Goal: Transaction & Acquisition: Purchase product/service

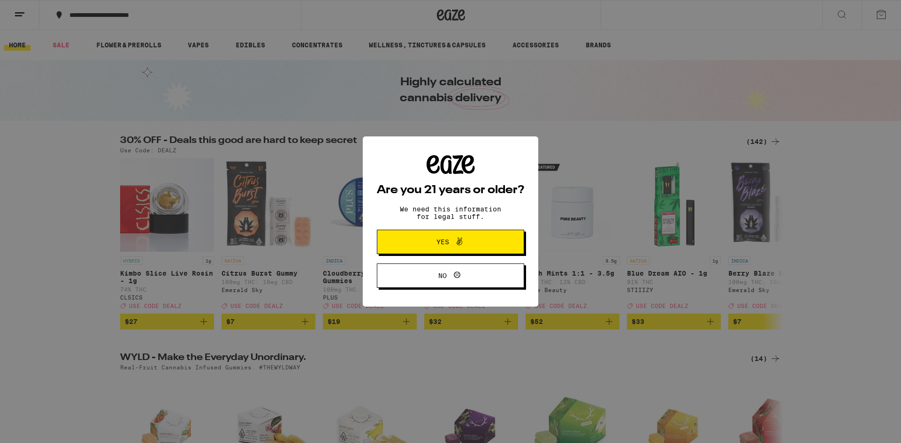
click at [424, 239] on span "Yes" at bounding box center [450, 242] width 71 height 12
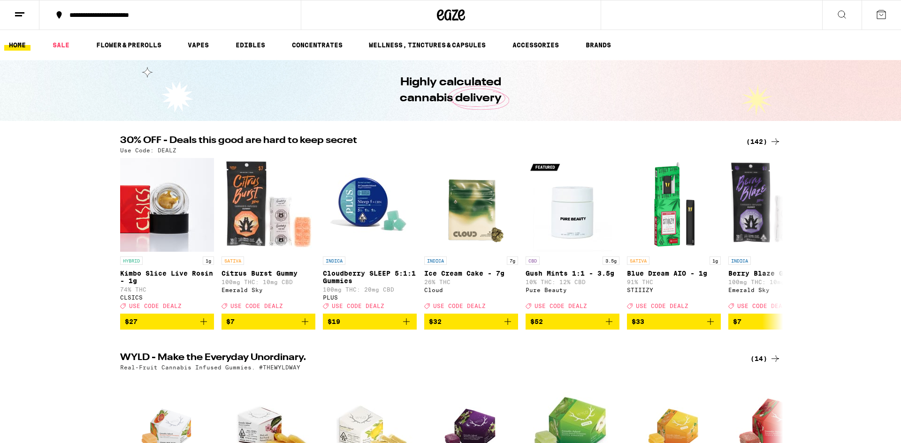
click at [13, 15] on button at bounding box center [19, 15] width 39 height 30
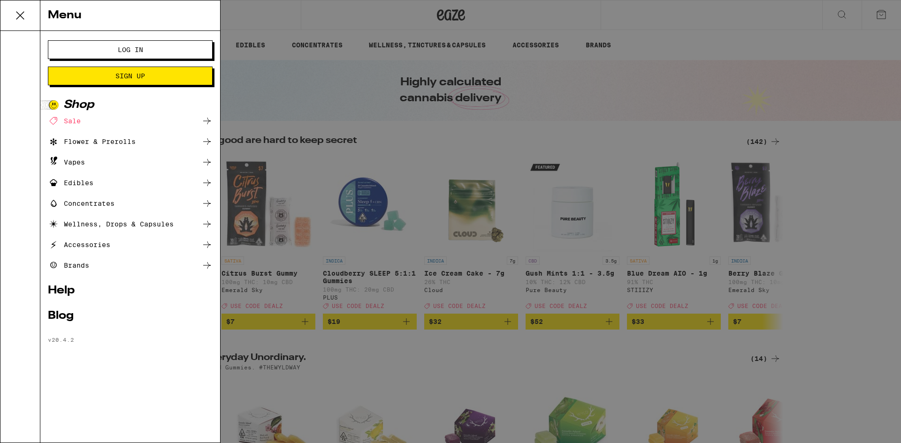
click at [143, 46] on span "Log In" at bounding box center [130, 49] width 89 height 7
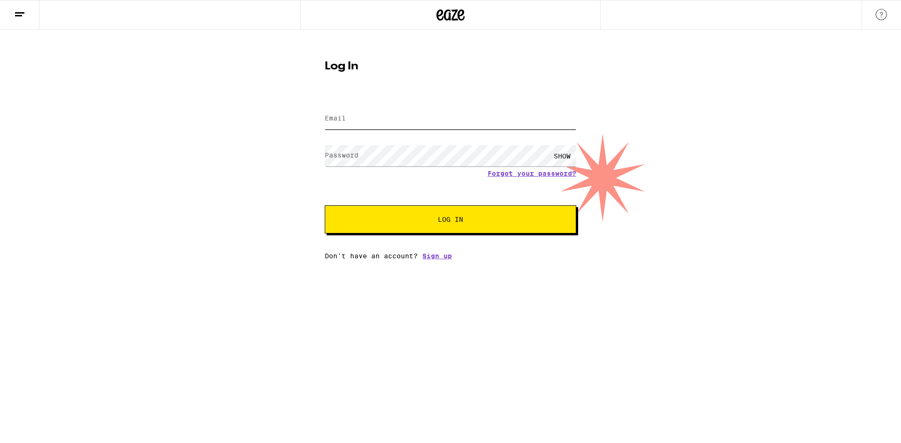
click at [343, 111] on input "Email" at bounding box center [450, 118] width 251 height 21
type input "[PERSON_NAME][EMAIL_ADDRESS][DOMAIN_NAME]"
click at [325, 205] on button "Log In" at bounding box center [450, 219] width 251 height 28
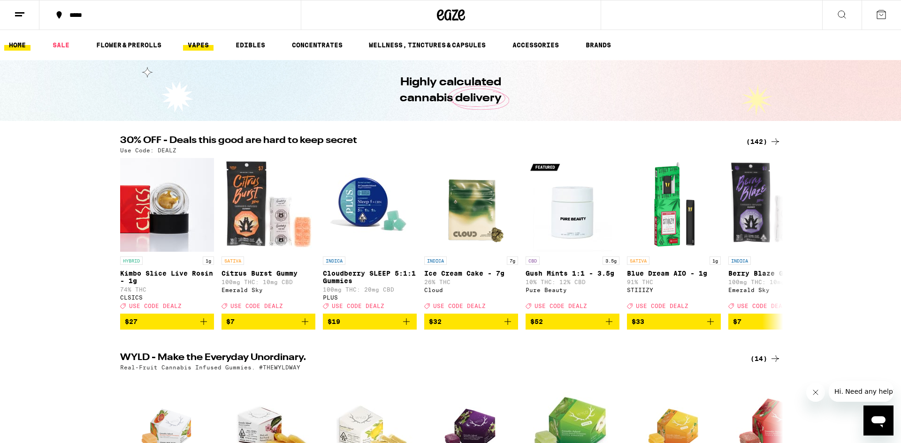
click at [199, 48] on link "VAPES" at bounding box center [198, 44] width 30 height 11
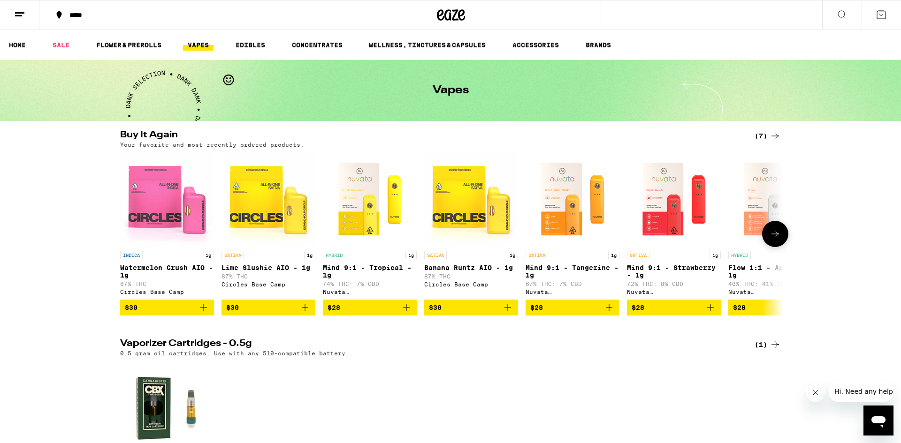
click at [775, 239] on icon at bounding box center [774, 233] width 11 height 11
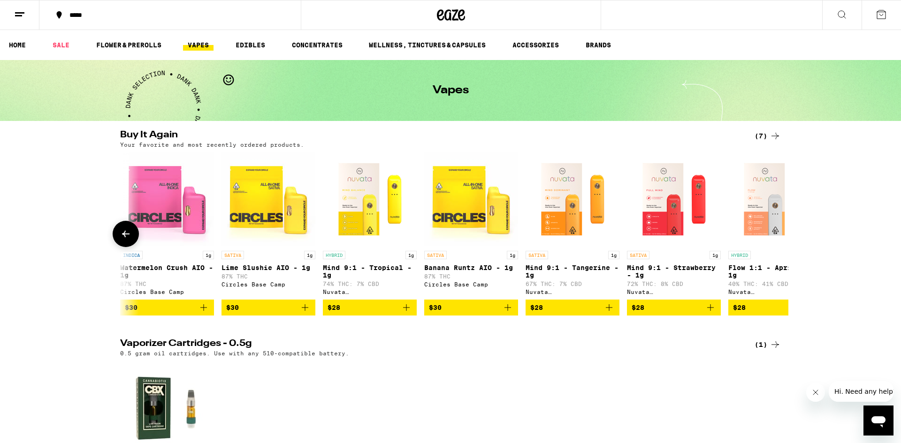
scroll to position [0, 49]
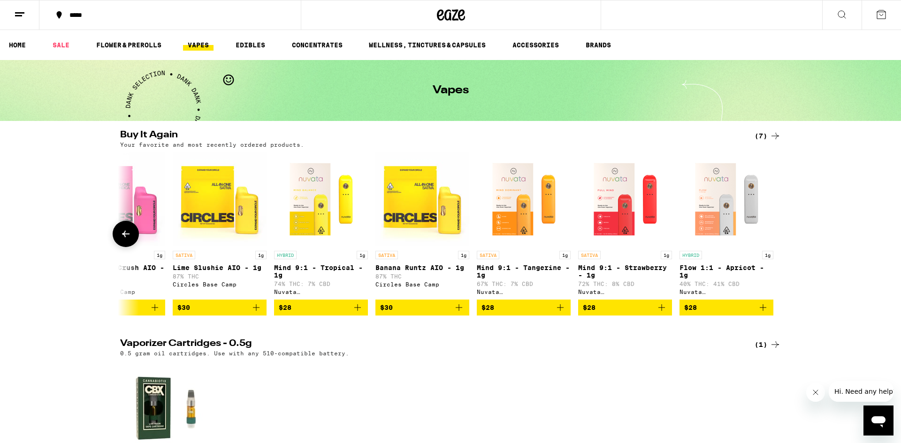
click at [775, 239] on div at bounding box center [775, 234] width 26 height 26
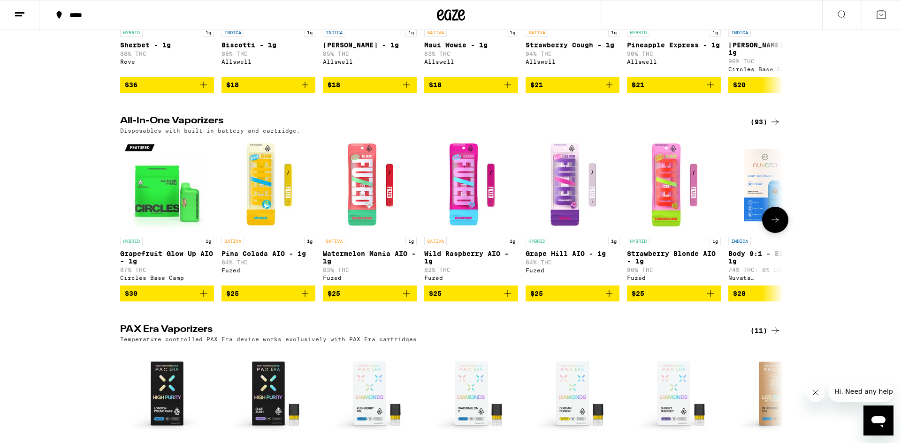
scroll to position [645, 0]
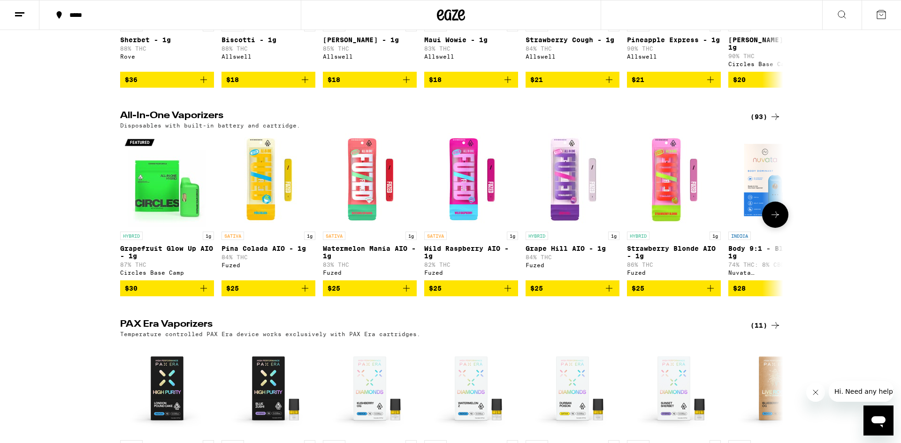
click at [769, 220] on icon at bounding box center [774, 214] width 11 height 11
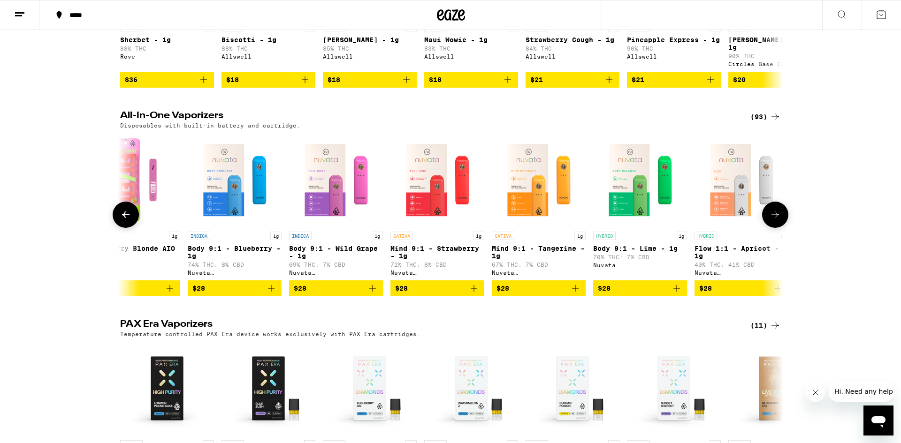
scroll to position [0, 558]
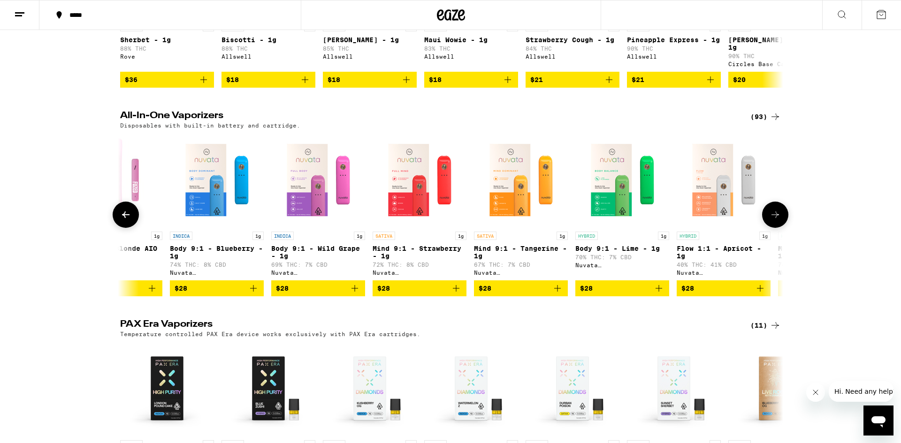
click at [496, 294] on span "$28" at bounding box center [520, 288] width 84 height 11
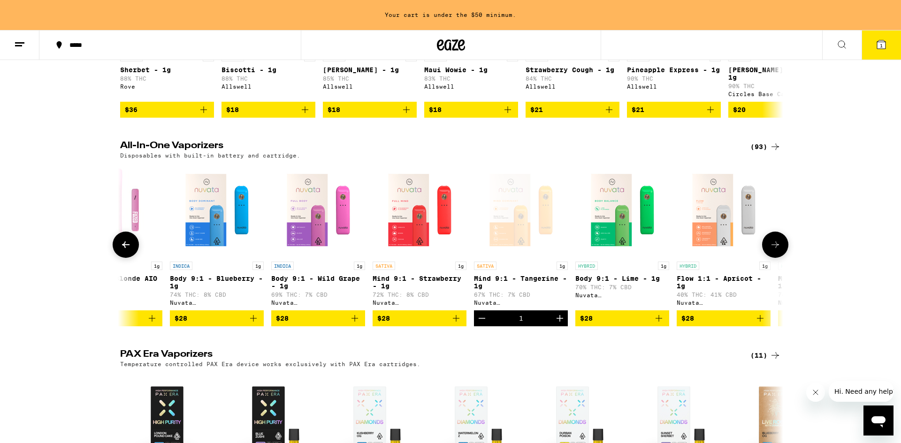
scroll to position [675, 0]
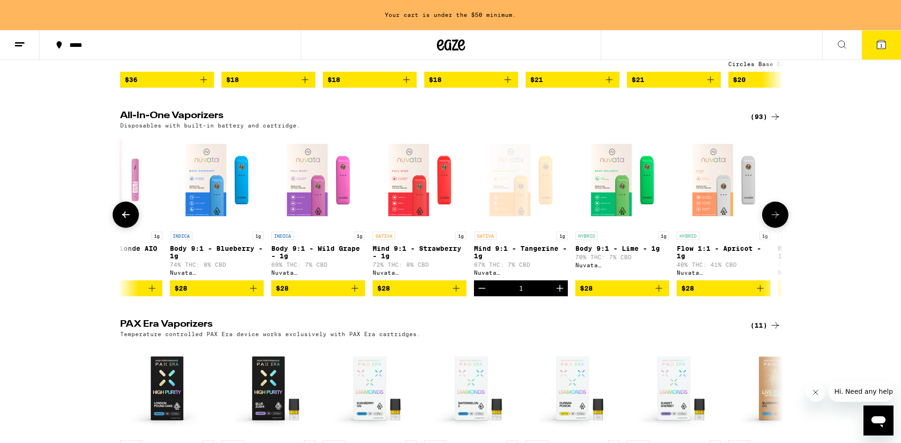
click at [403, 294] on span "$28" at bounding box center [419, 288] width 84 height 11
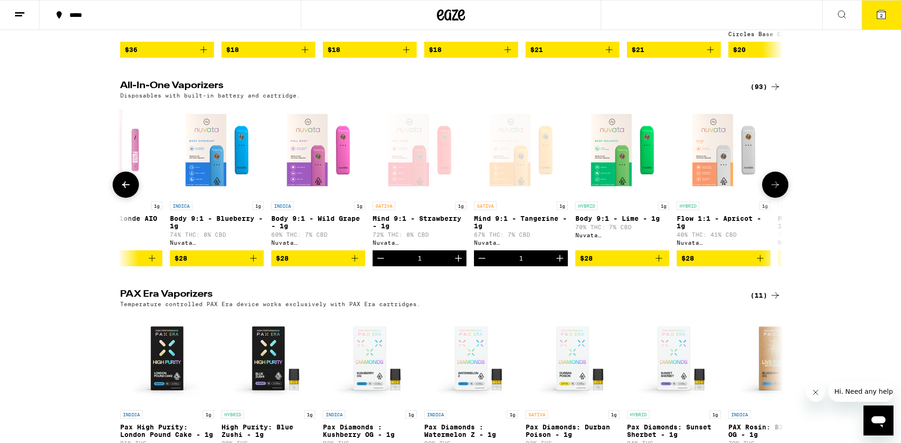
scroll to position [645, 0]
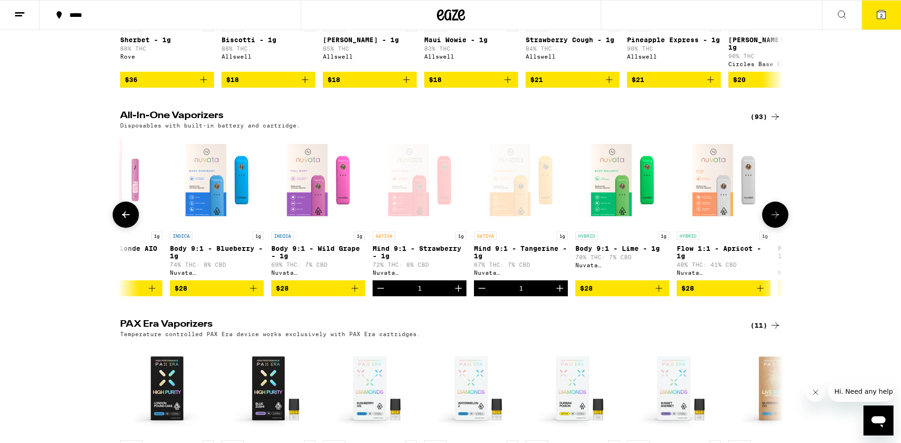
click at [771, 220] on icon at bounding box center [774, 214] width 11 height 11
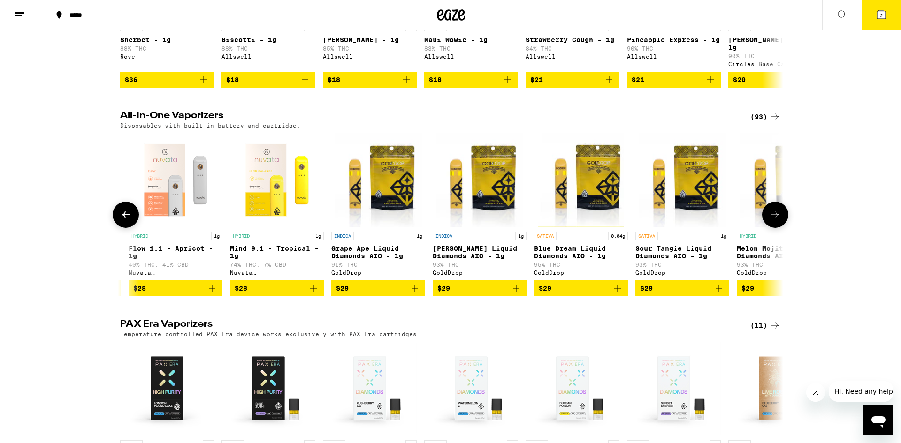
scroll to position [0, 1116]
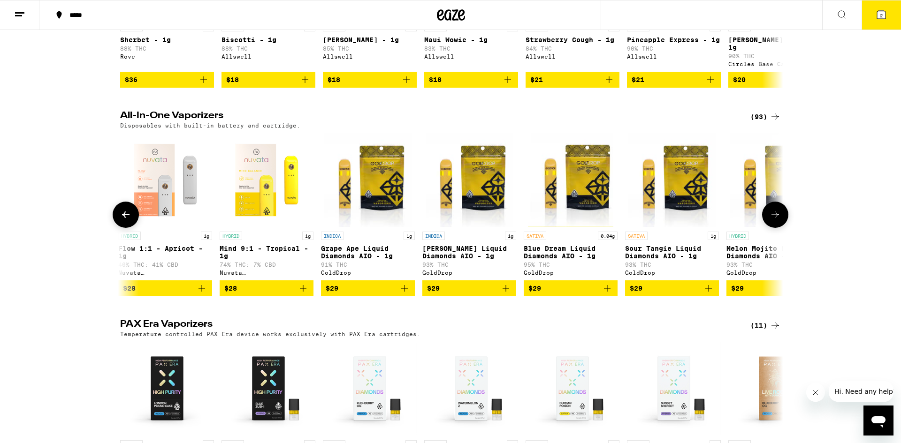
click at [558, 294] on span "$29" at bounding box center [570, 288] width 84 height 11
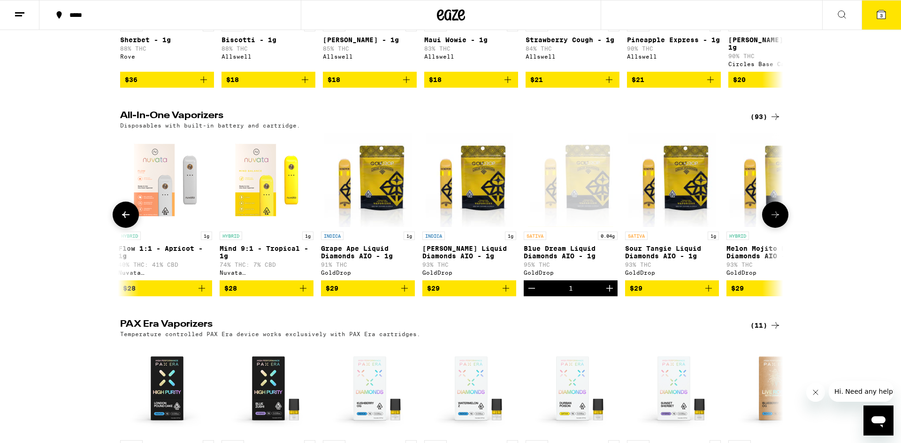
click at [659, 294] on span "$29" at bounding box center [671, 288] width 84 height 11
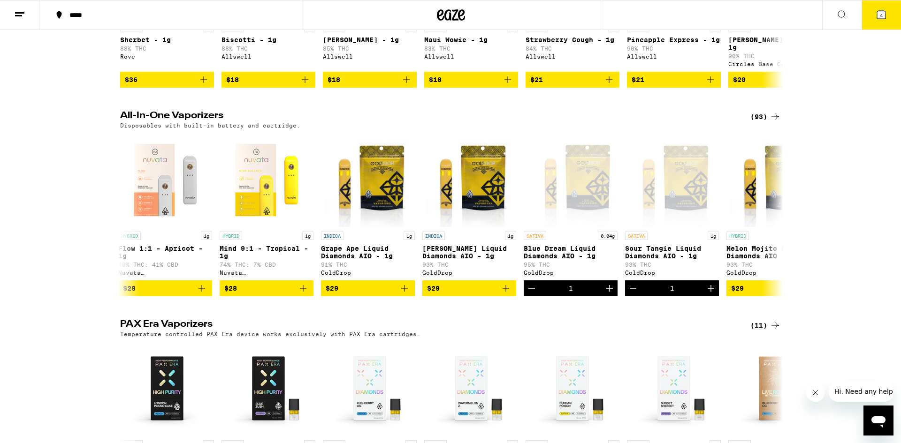
scroll to position [0, 0]
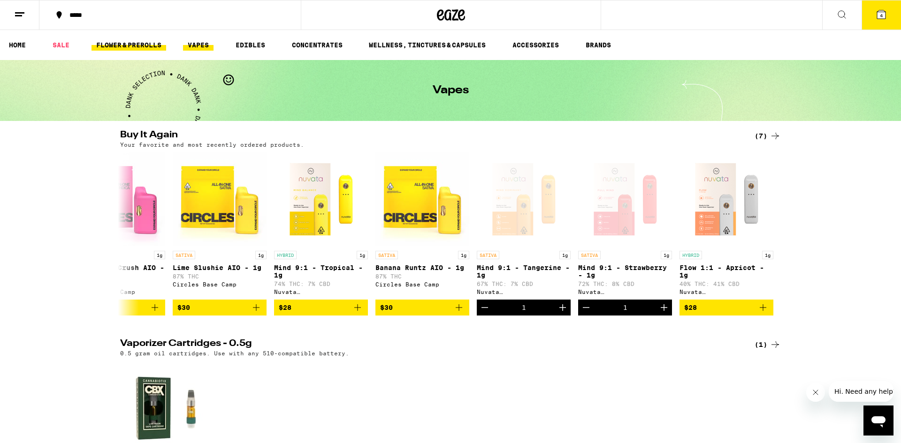
click at [104, 44] on link "FLOWER & PREROLLS" at bounding box center [128, 44] width 75 height 11
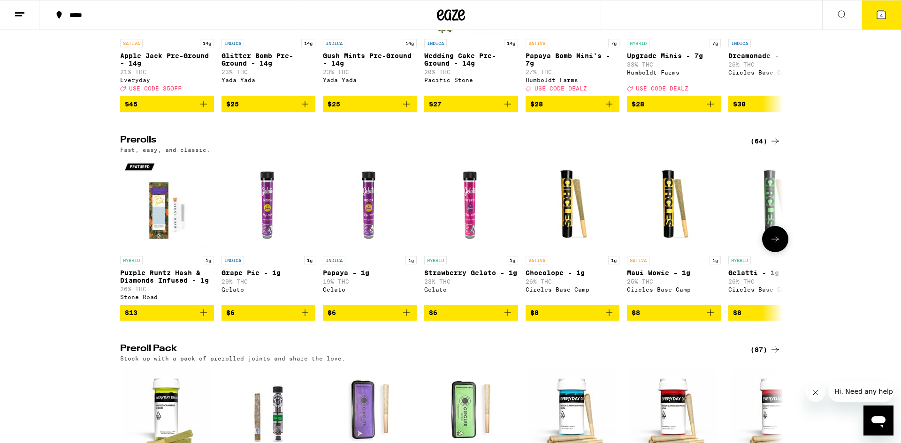
scroll to position [422, 0]
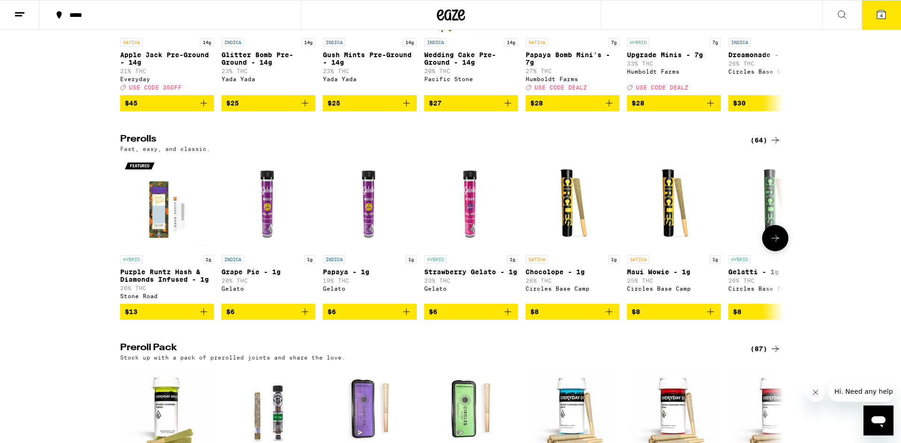
click at [562, 318] on span "$8" at bounding box center [572, 311] width 84 height 11
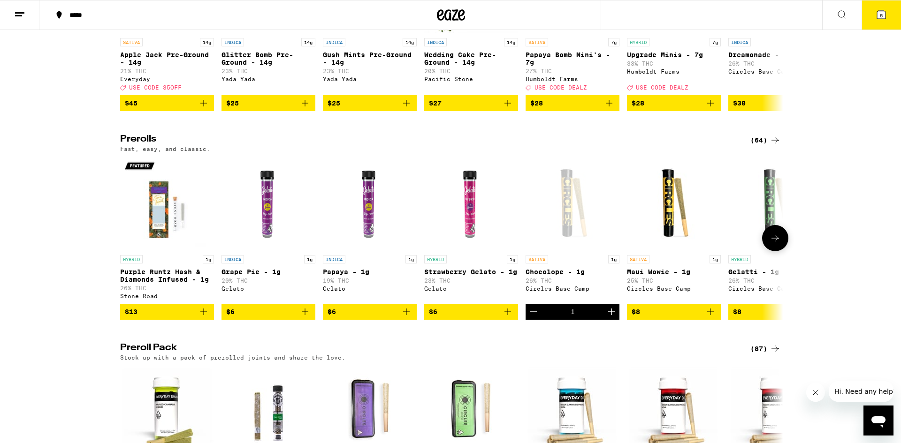
click at [610, 318] on icon "Increment" at bounding box center [611, 311] width 11 height 11
click at [674, 318] on span "$8" at bounding box center [673, 311] width 84 height 11
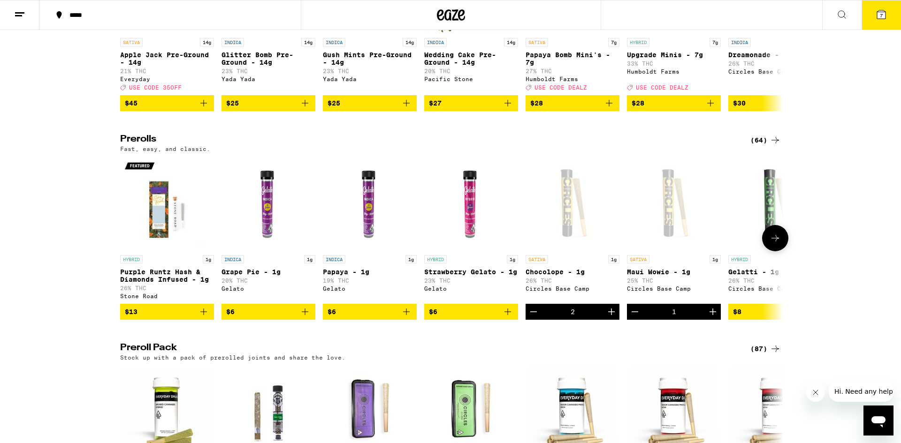
click at [712, 318] on icon "Increment" at bounding box center [712, 311] width 11 height 11
click at [774, 242] on icon at bounding box center [775, 238] width 8 height 7
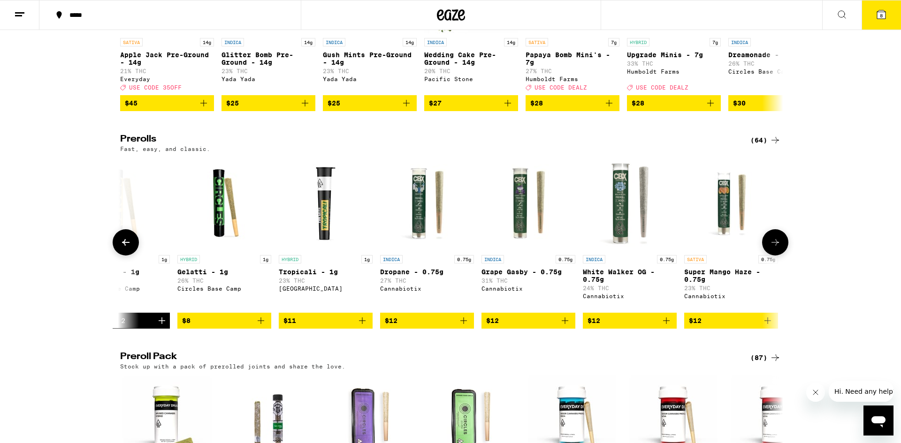
scroll to position [0, 558]
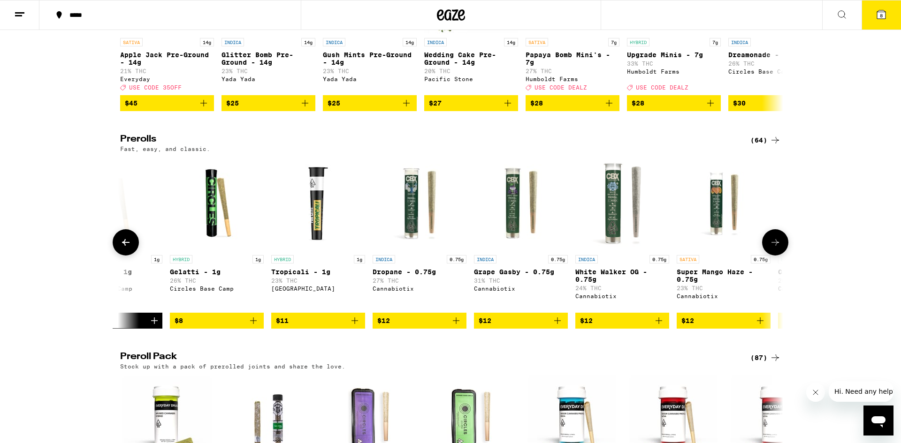
click at [198, 326] on span "$8" at bounding box center [216, 320] width 84 height 11
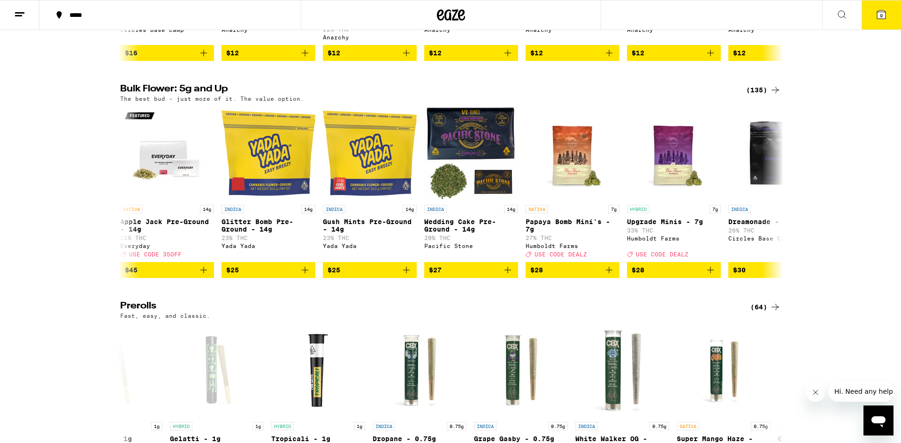
scroll to position [0, 0]
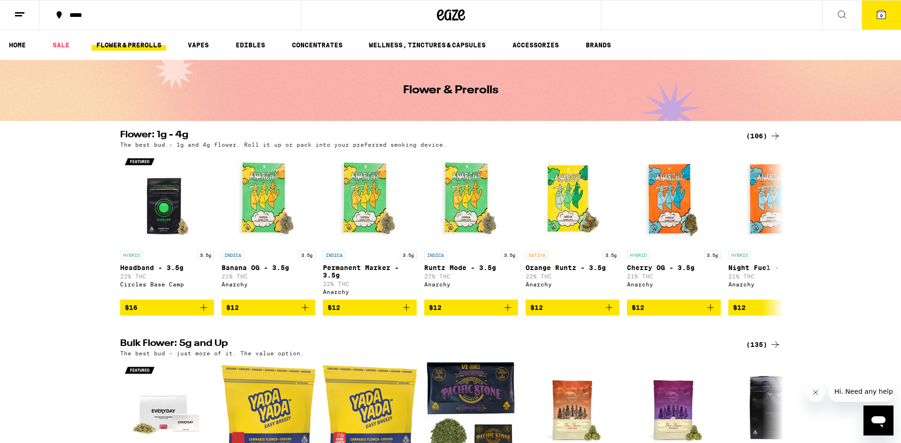
click at [874, 14] on button "9" at bounding box center [880, 14] width 39 height 29
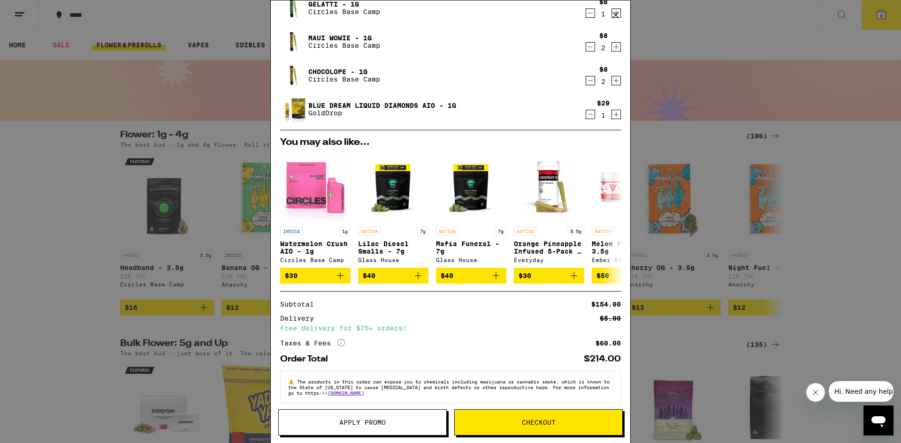
scroll to position [149, 0]
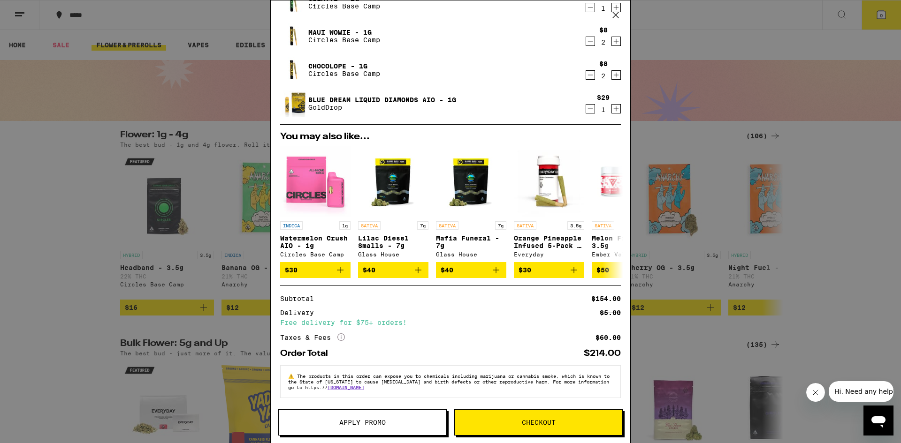
click at [342, 335] on icon "More Info" at bounding box center [341, 338] width 8 height 8
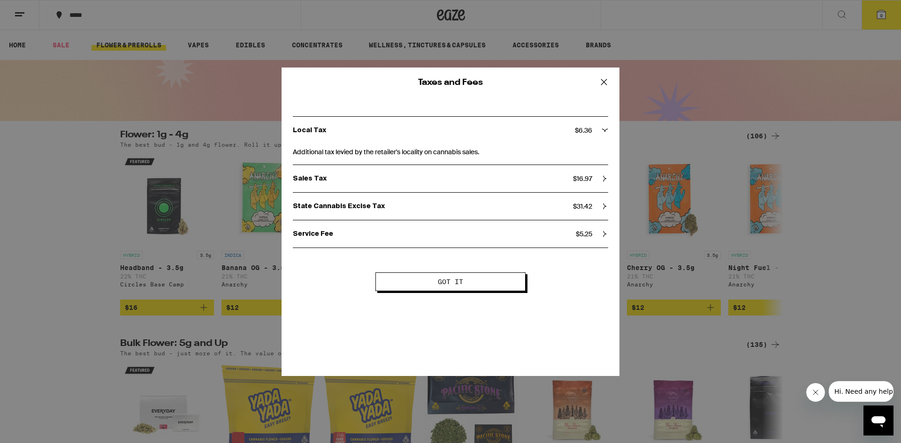
click at [365, 206] on p "State Cannabis Excise Tax" at bounding box center [433, 206] width 280 height 8
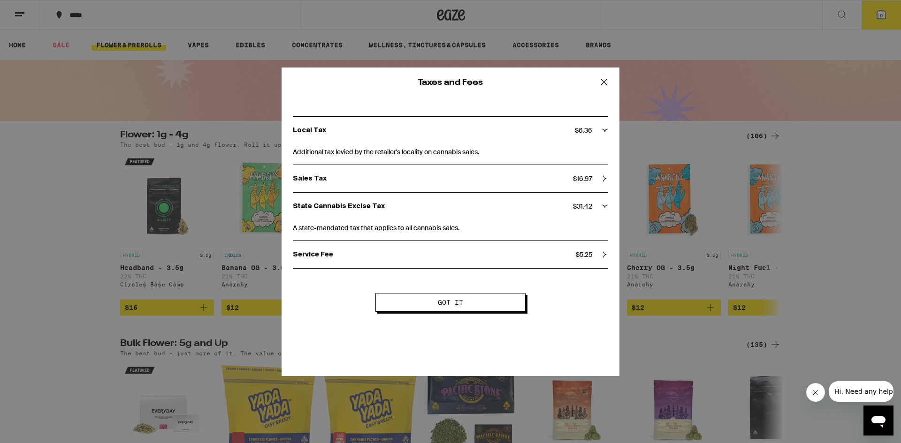
click at [365, 206] on p "State Cannabis Excise Tax" at bounding box center [433, 206] width 280 height 8
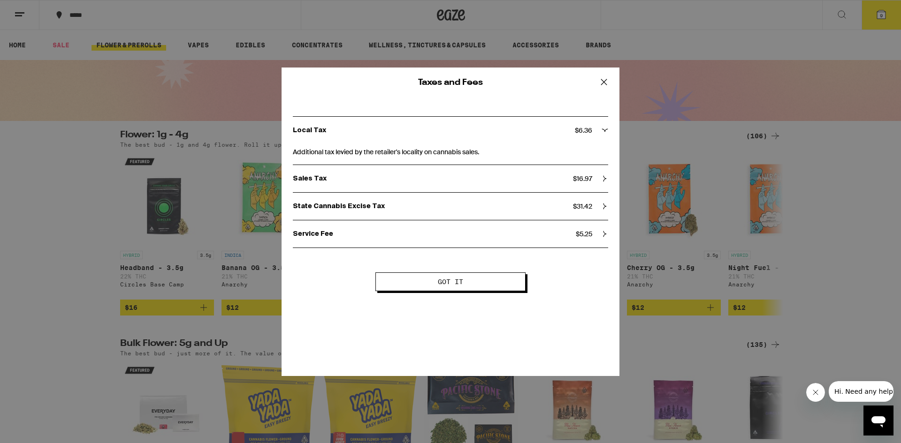
click at [600, 130] on div "Local Tax $ 6.36" at bounding box center [450, 130] width 315 height 8
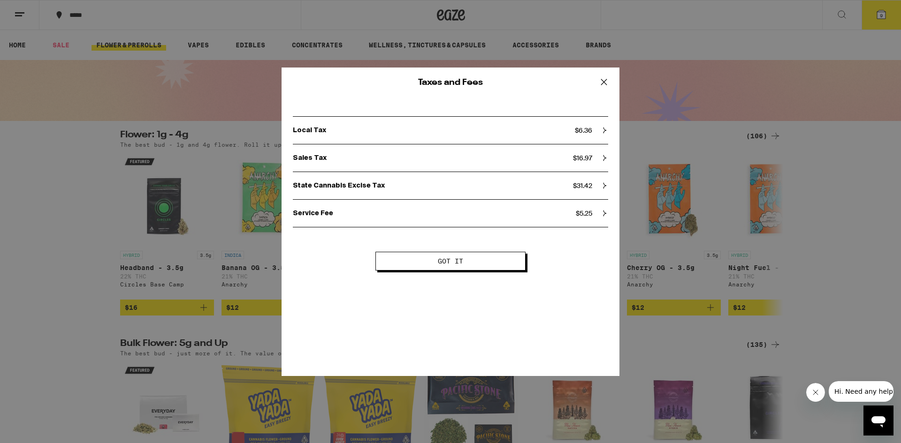
click at [510, 210] on p "Service Fee" at bounding box center [434, 213] width 283 height 8
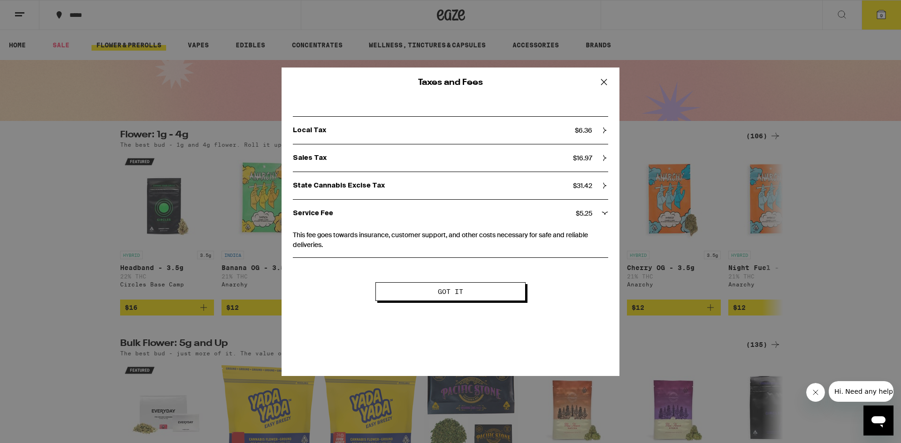
click at [390, 187] on p "State Cannabis Excise Tax" at bounding box center [433, 186] width 280 height 8
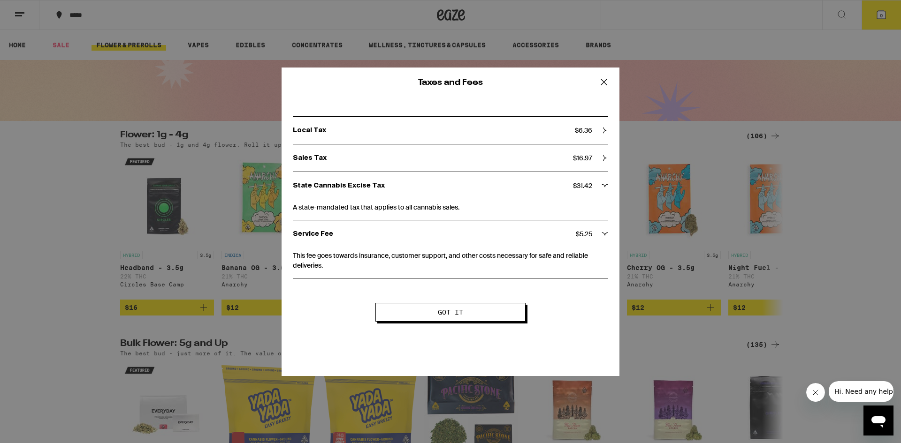
click at [356, 209] on span "A state-mandated tax that applies to all cannabis sales." at bounding box center [450, 205] width 315 height 13
click at [465, 307] on button "Got it" at bounding box center [450, 312] width 150 height 19
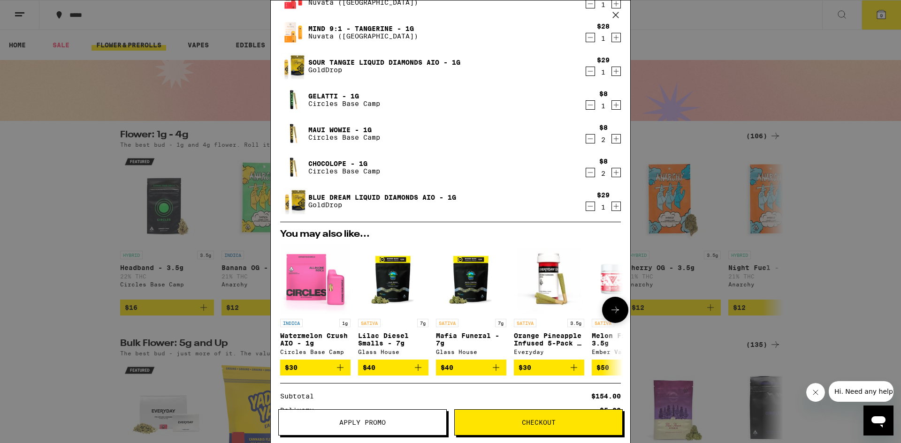
scroll to position [0, 0]
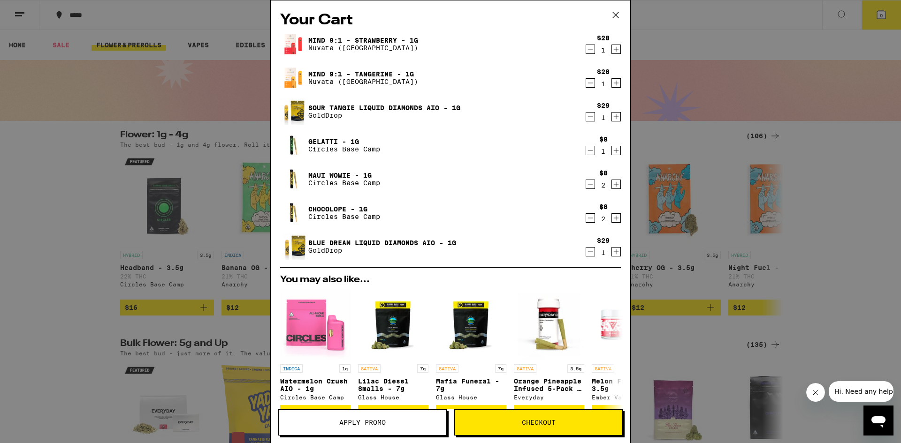
click at [586, 52] on icon "Decrement" at bounding box center [590, 49] width 8 height 11
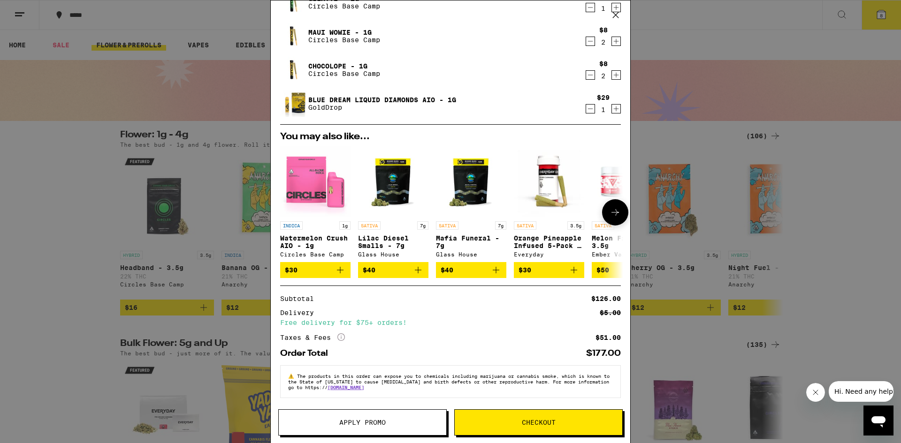
scroll to position [115, 0]
click at [341, 334] on icon "More Info" at bounding box center [341, 338] width 8 height 8
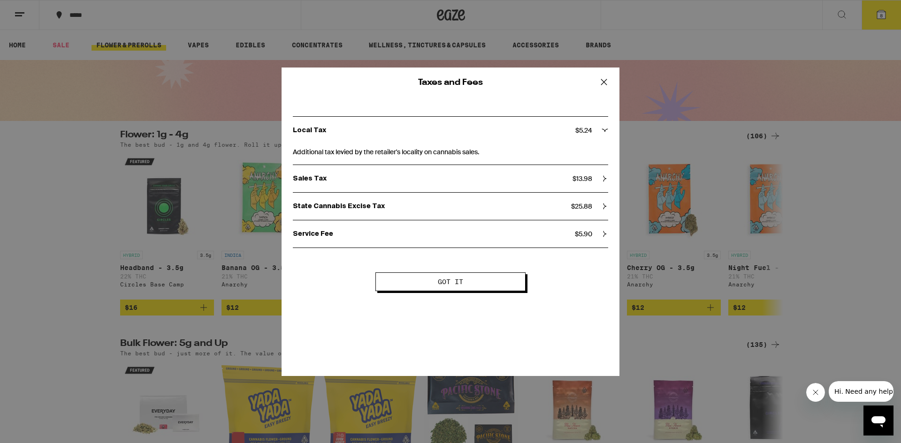
click at [433, 284] on span "Got it" at bounding box center [450, 282] width 74 height 7
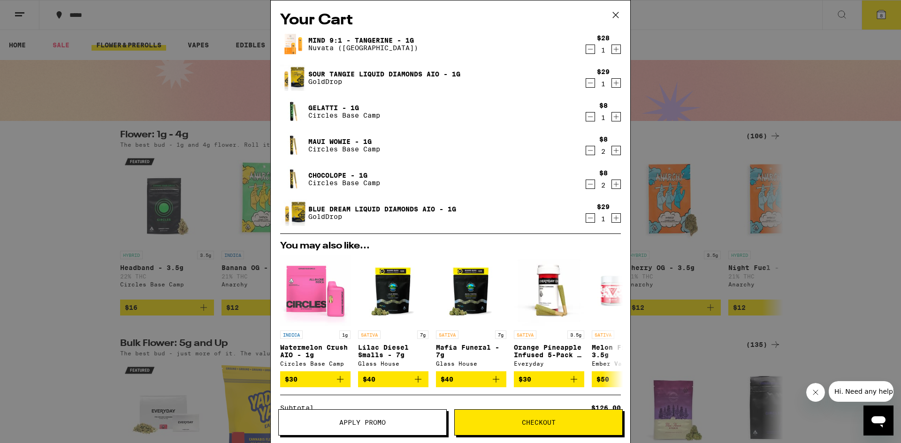
click at [588, 84] on icon "Decrement" at bounding box center [590, 82] width 8 height 11
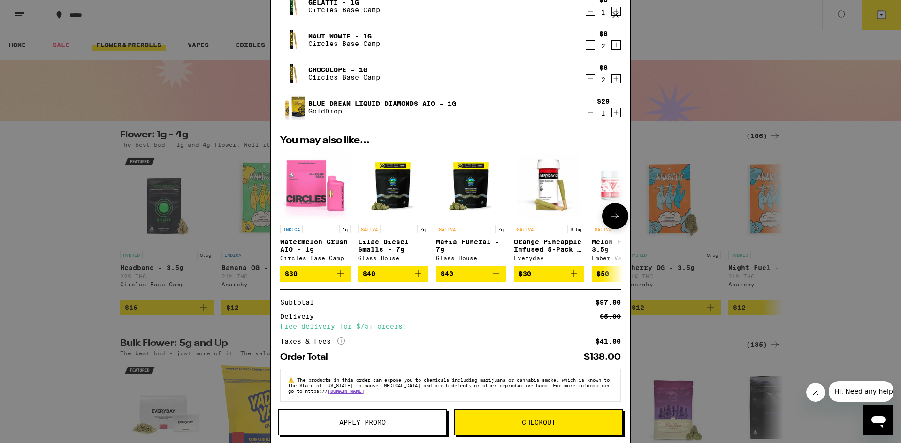
scroll to position [81, 0]
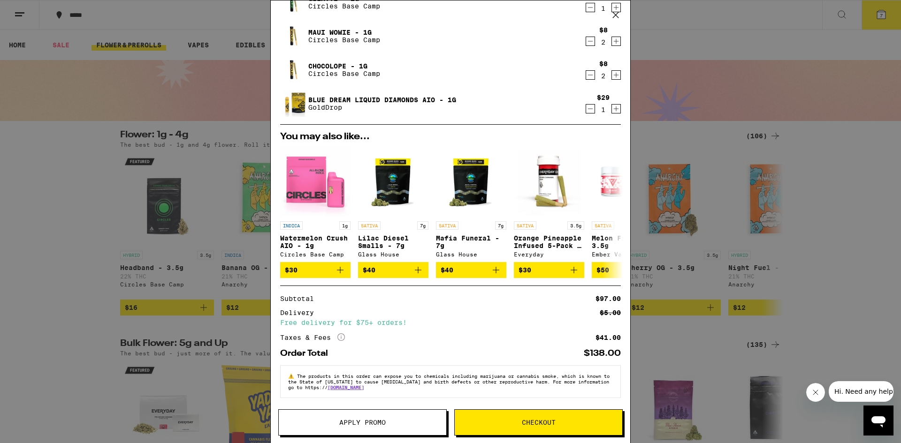
click at [343, 336] on icon "More Info" at bounding box center [341, 338] width 8 height 8
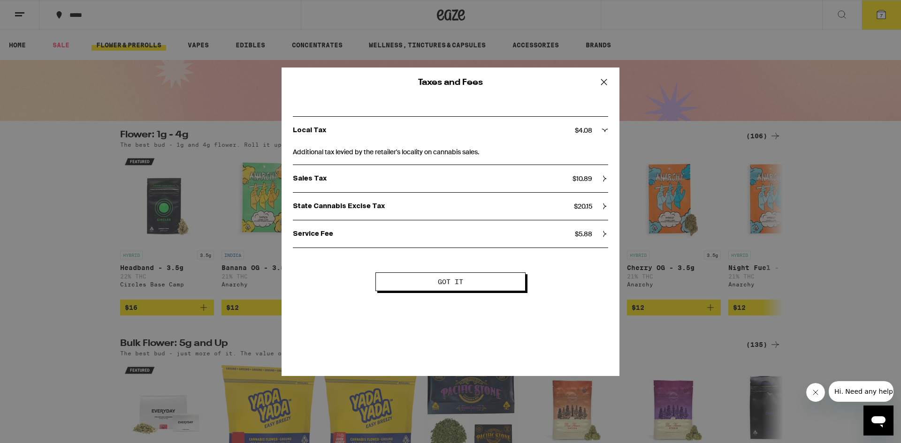
click at [445, 285] on span "Got it" at bounding box center [450, 282] width 25 height 7
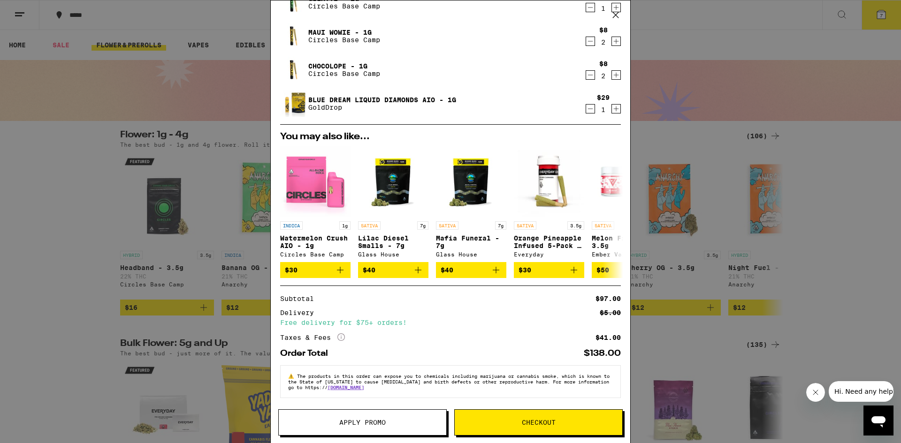
click at [341, 336] on icon "More Info" at bounding box center [341, 338] width 8 height 8
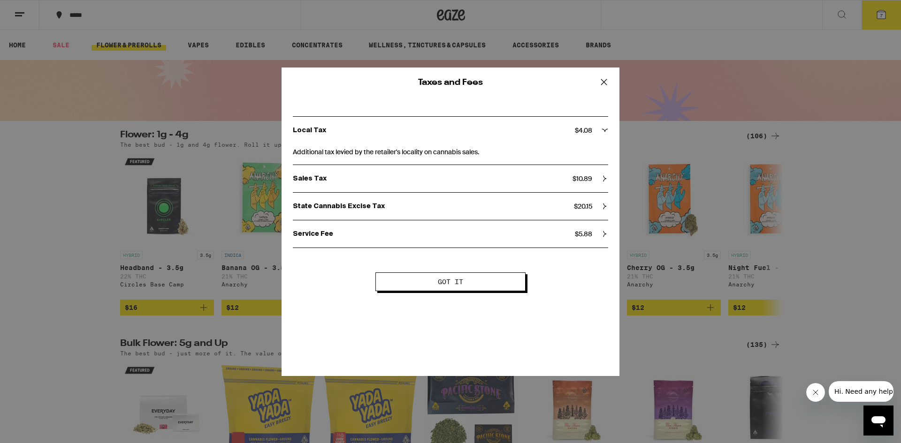
click at [444, 283] on span "Got it" at bounding box center [450, 282] width 25 height 7
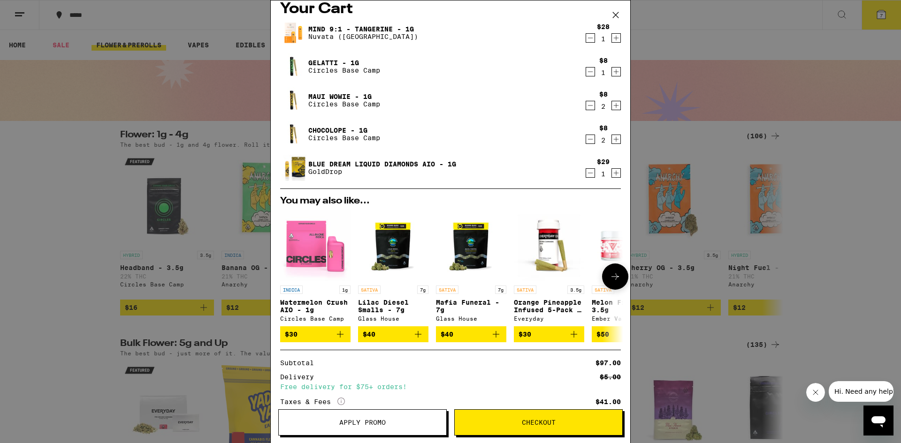
scroll to position [0, 0]
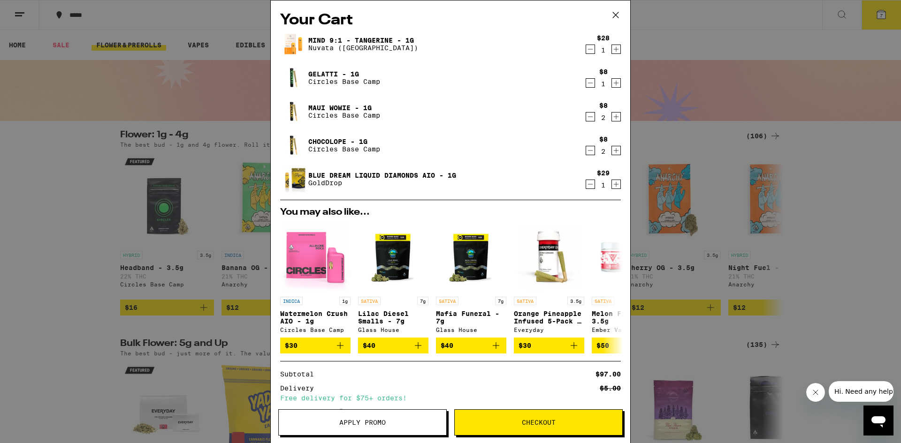
click at [534, 426] on span "Checkout" at bounding box center [539, 422] width 34 height 7
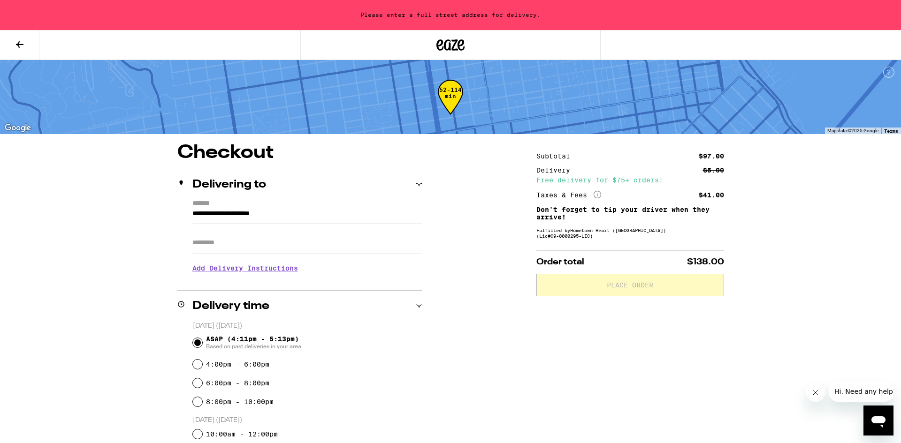
click at [215, 218] on input "**********" at bounding box center [307, 216] width 230 height 16
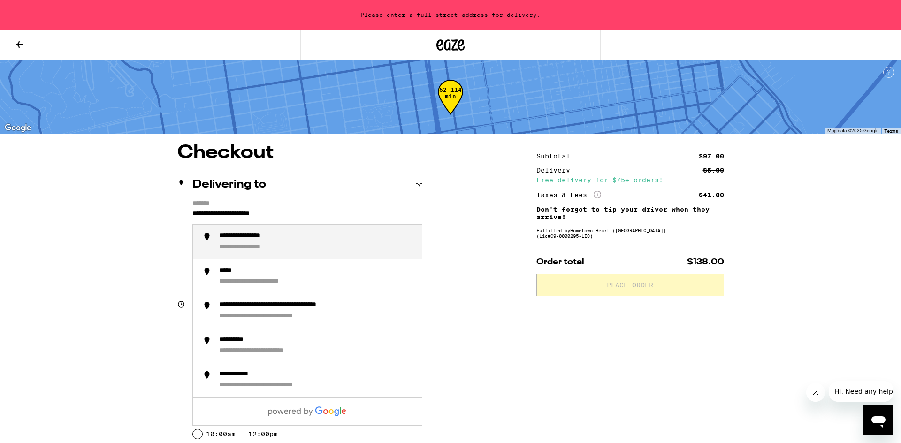
click at [215, 217] on input "**********" at bounding box center [307, 216] width 230 height 16
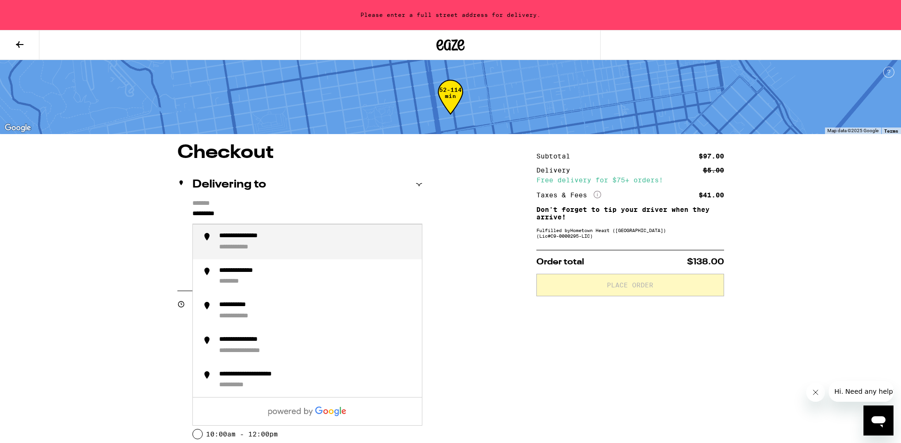
click at [245, 236] on div "**********" at bounding box center [253, 236] width 68 height 8
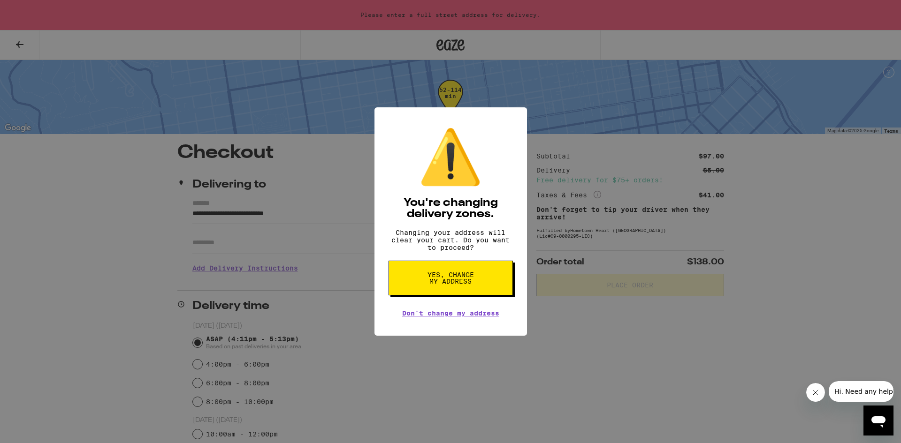
click at [441, 276] on span "Yes, change my address" at bounding box center [450, 278] width 48 height 13
type input "**********"
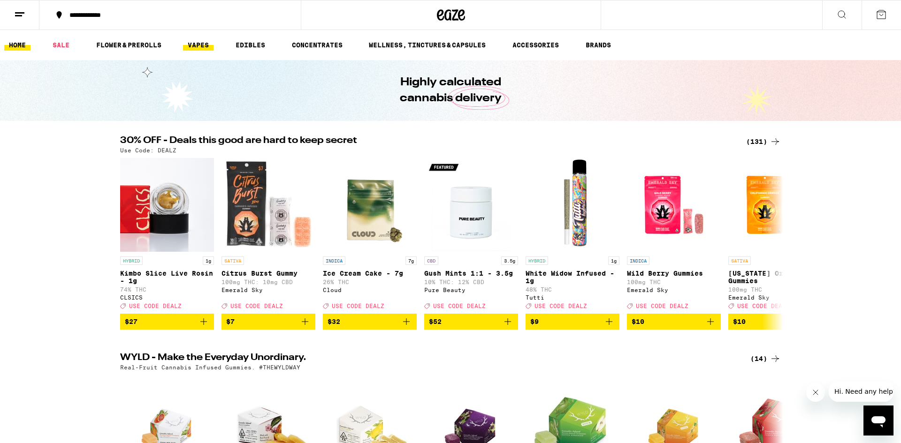
click at [197, 44] on link "VAPES" at bounding box center [198, 44] width 30 height 11
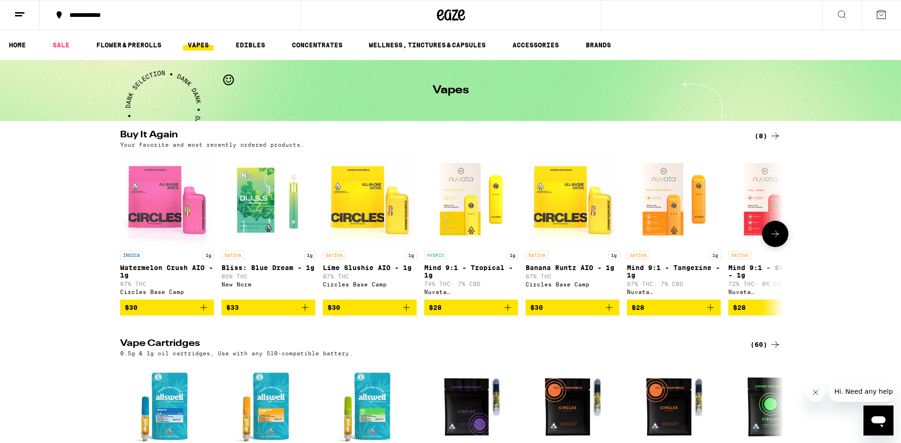
click at [648, 313] on span "$28" at bounding box center [673, 307] width 84 height 11
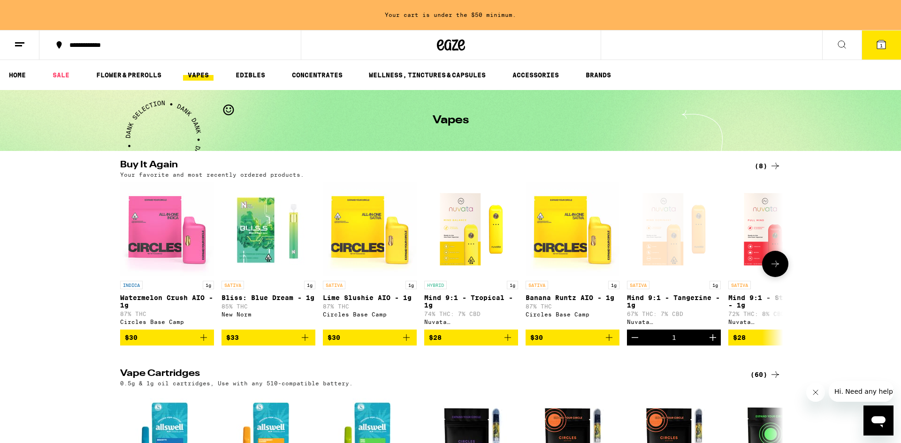
click at [779, 261] on button at bounding box center [775, 264] width 26 height 26
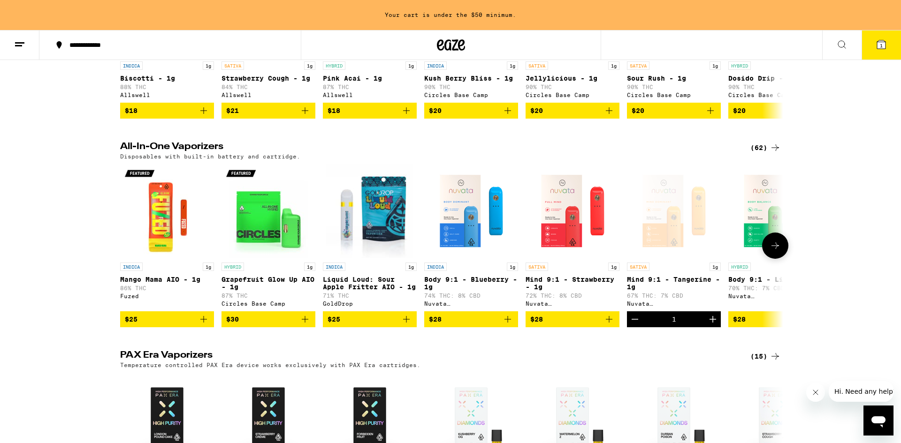
scroll to position [429, 0]
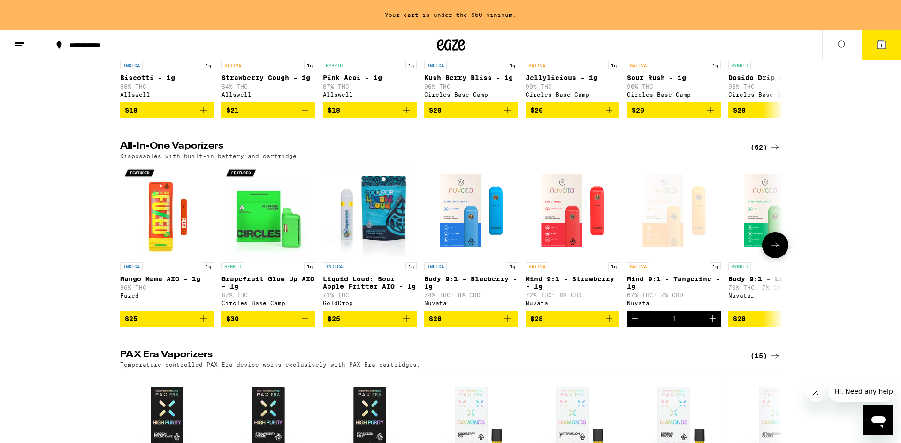
click at [776, 249] on icon at bounding box center [775, 245] width 8 height 7
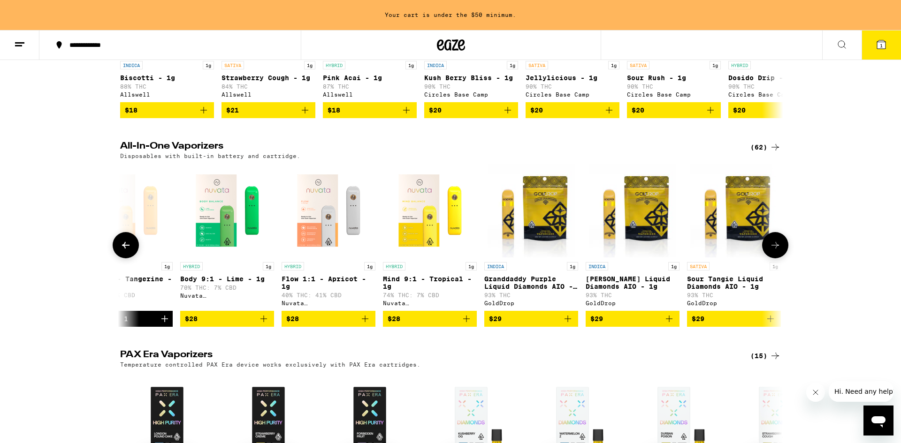
scroll to position [0, 558]
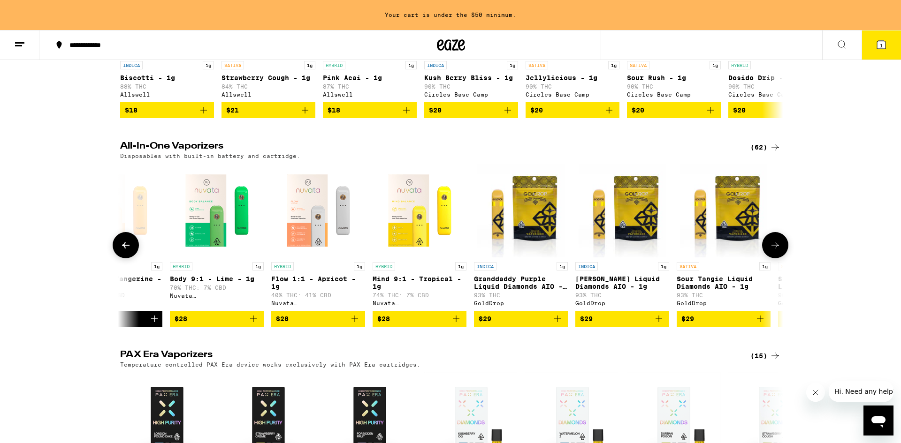
click at [710, 325] on span "$29" at bounding box center [723, 318] width 84 height 11
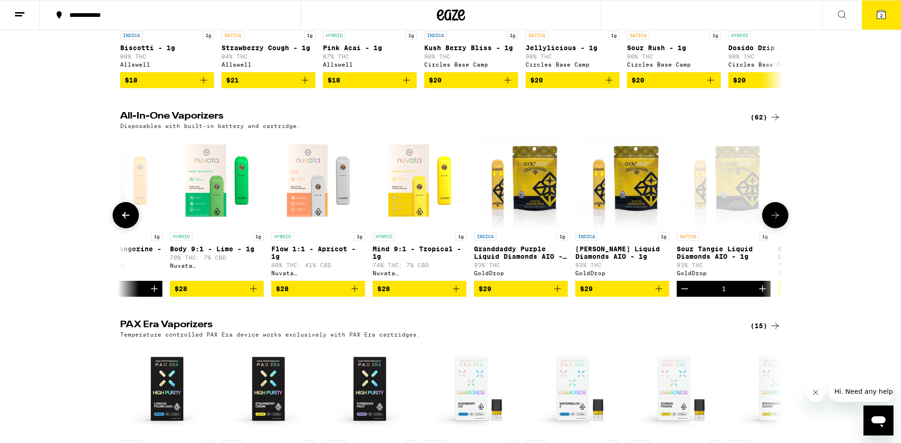
scroll to position [399, 0]
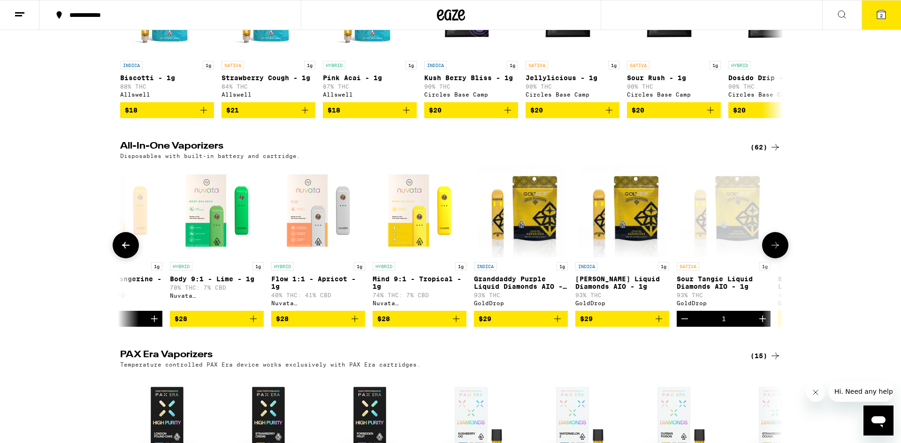
click at [776, 251] on icon at bounding box center [774, 245] width 11 height 11
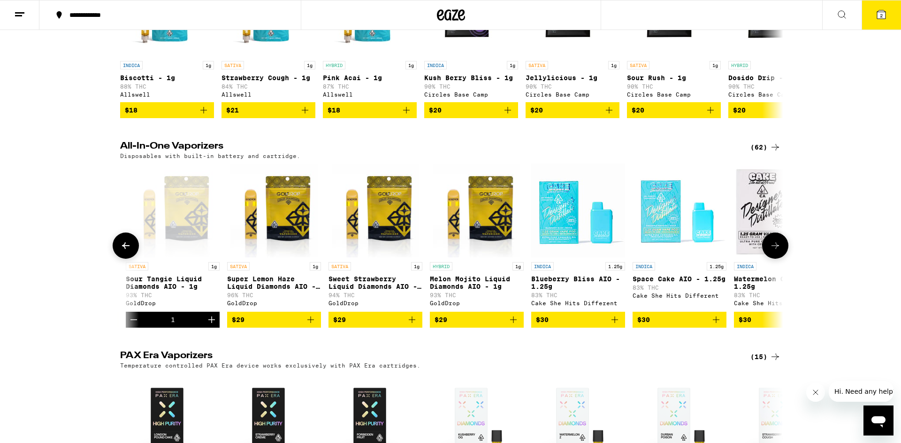
scroll to position [0, 1116]
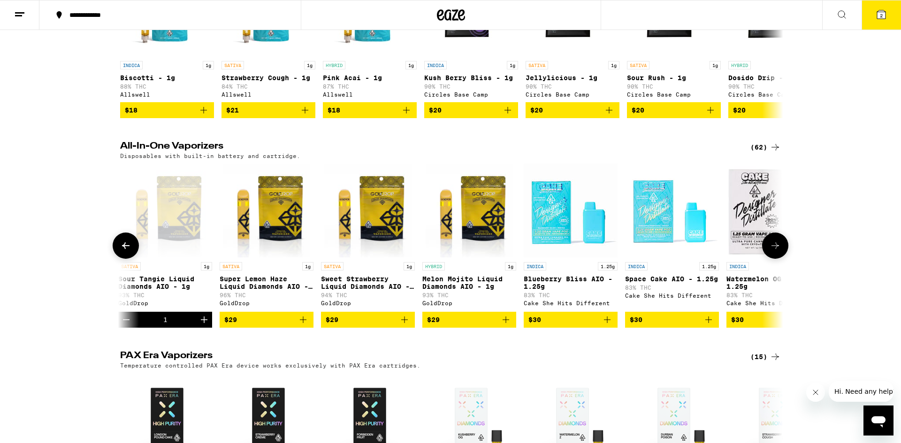
click at [239, 326] on span "$29" at bounding box center [266, 319] width 84 height 11
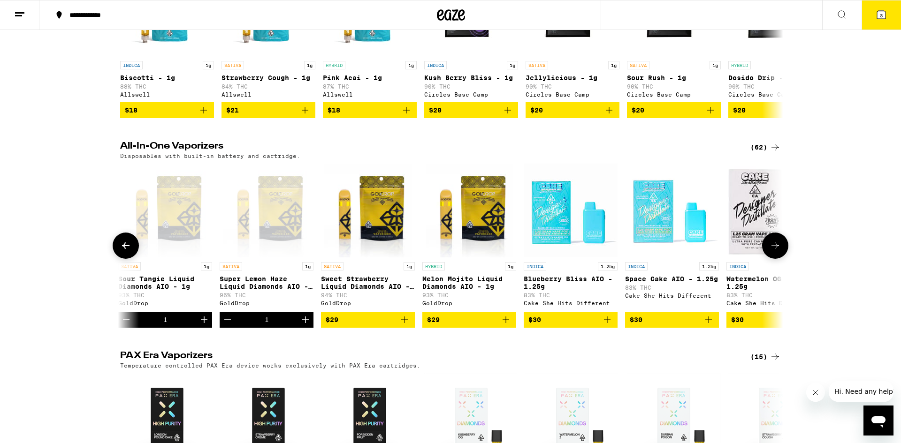
click at [355, 326] on span "$29" at bounding box center [368, 319] width 84 height 11
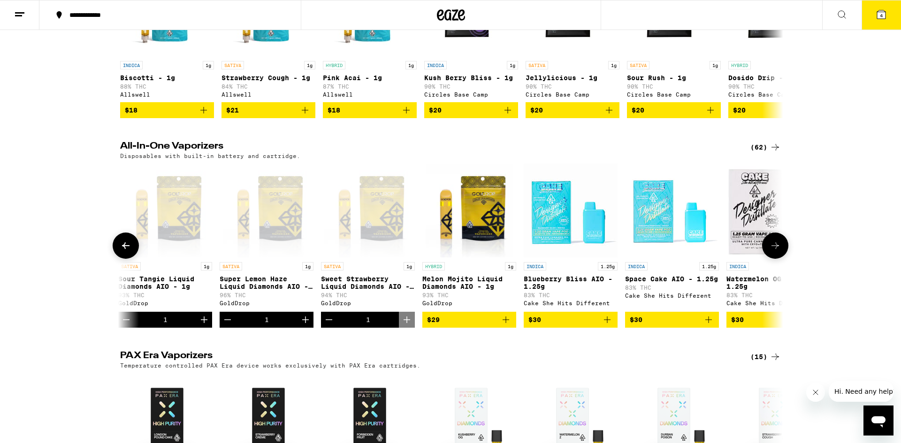
click at [779, 251] on icon at bounding box center [774, 245] width 11 height 11
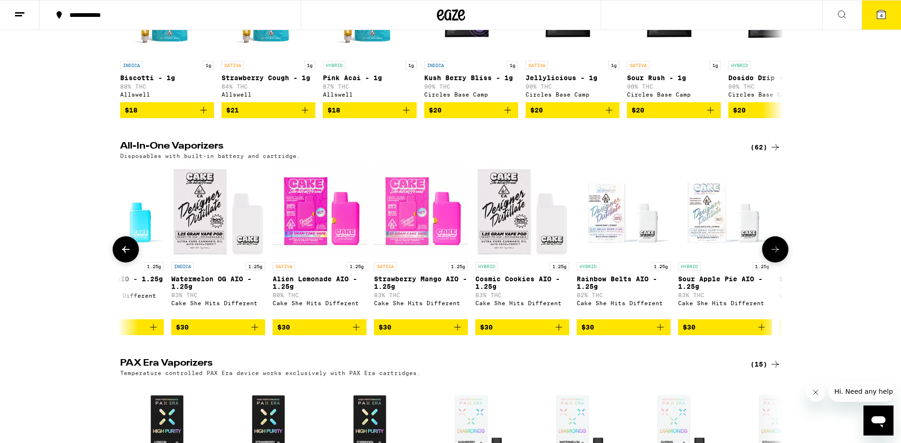
scroll to position [0, 1675]
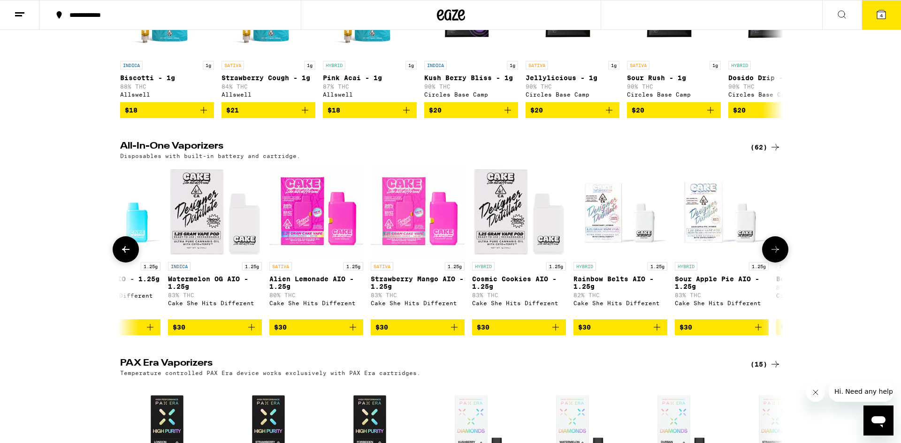
click at [397, 333] on span "$30" at bounding box center [417, 327] width 84 height 11
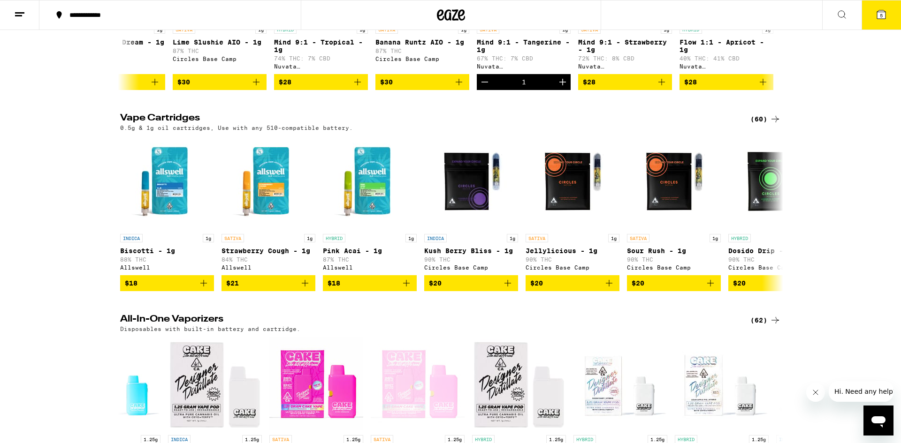
scroll to position [0, 0]
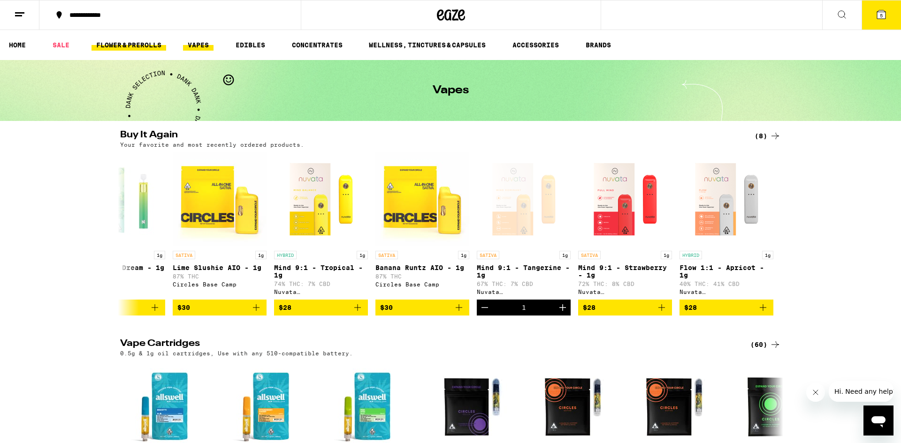
click at [118, 44] on link "FLOWER & PREROLLS" at bounding box center [128, 44] width 75 height 11
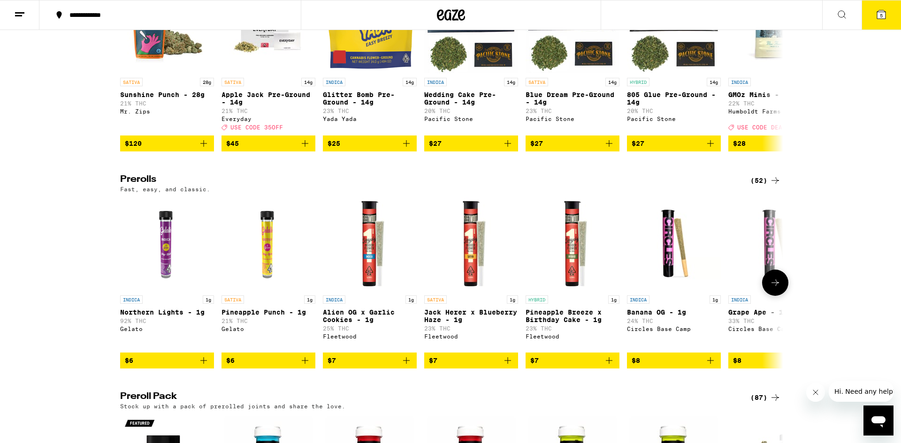
scroll to position [459, 0]
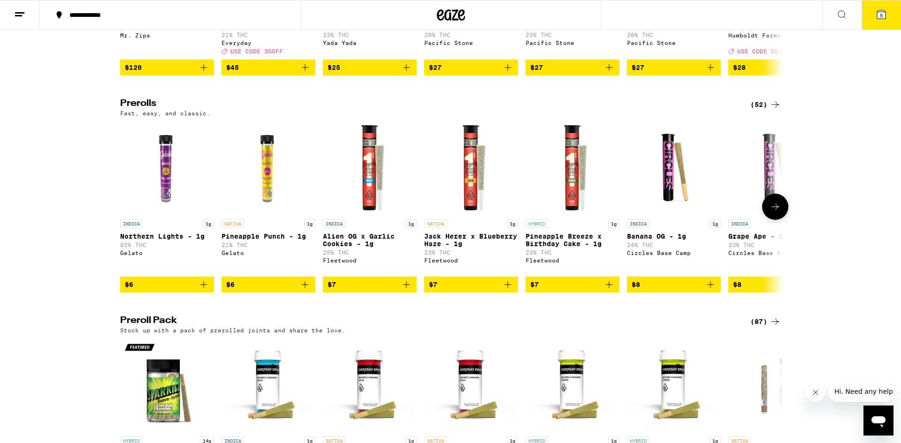
click at [257, 290] on span "$6" at bounding box center [268, 284] width 84 height 11
click at [776, 210] on icon at bounding box center [775, 207] width 8 height 7
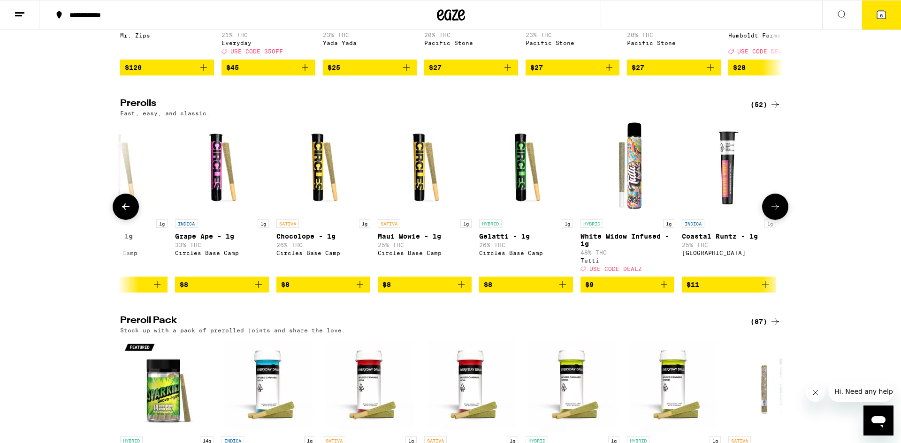
scroll to position [0, 558]
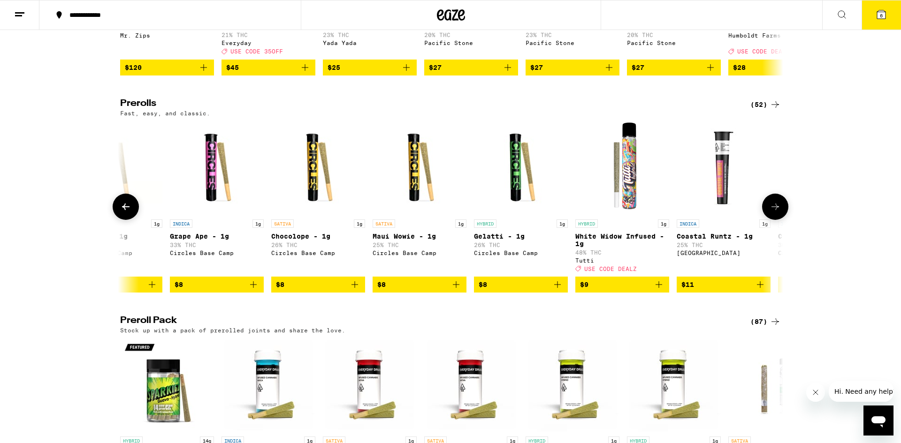
click at [286, 290] on span "$8" at bounding box center [318, 284] width 84 height 11
click at [407, 290] on span "$8" at bounding box center [419, 284] width 84 height 11
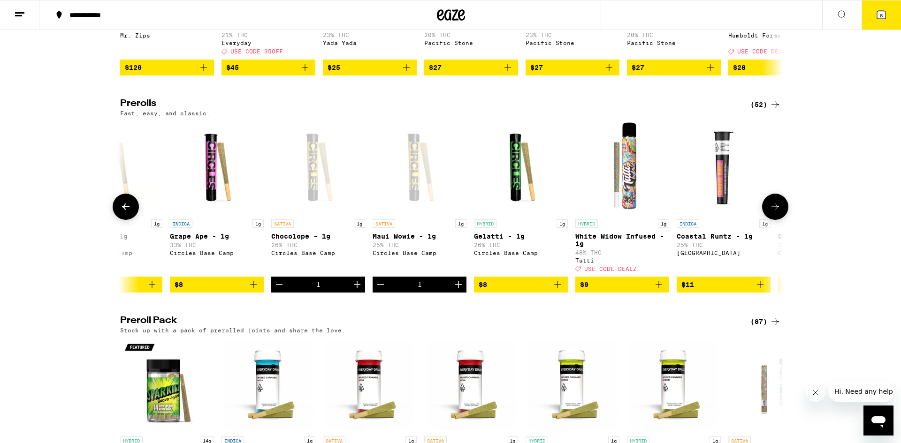
click at [772, 212] on icon at bounding box center [774, 206] width 11 height 11
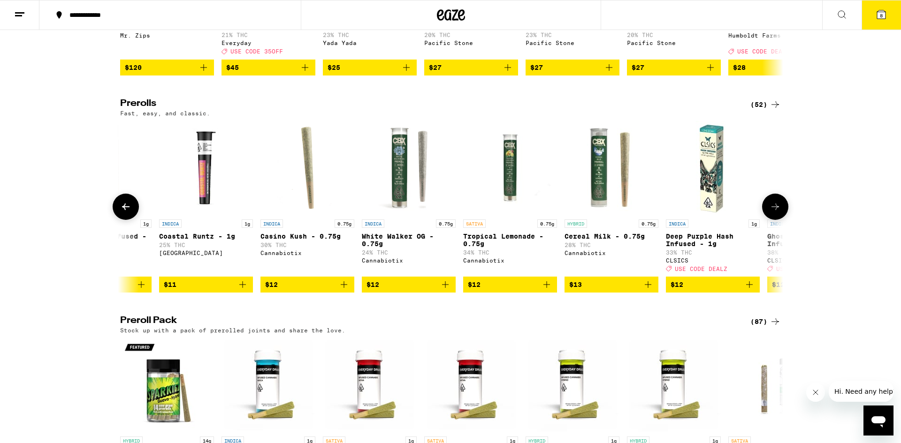
scroll to position [0, 1116]
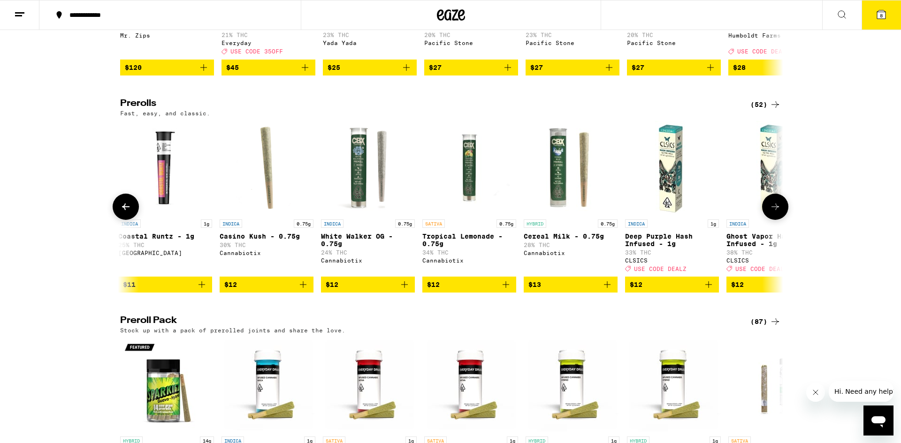
click at [454, 290] on span "$12" at bounding box center [469, 284] width 84 height 11
click at [776, 212] on icon at bounding box center [774, 206] width 11 height 11
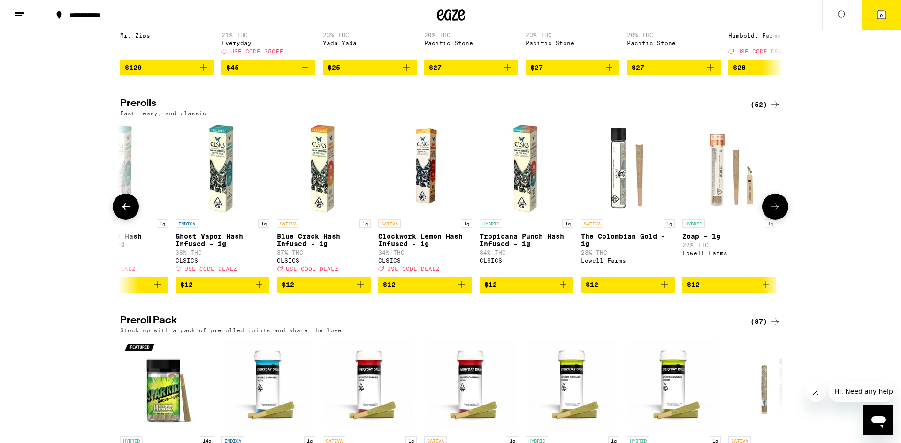
scroll to position [0, 1675]
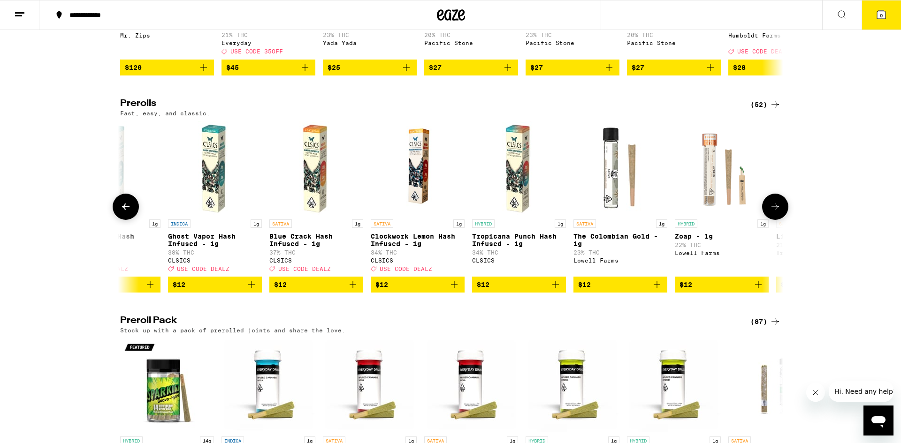
click at [599, 290] on span "$12" at bounding box center [620, 284] width 84 height 11
click at [774, 210] on icon at bounding box center [775, 207] width 8 height 7
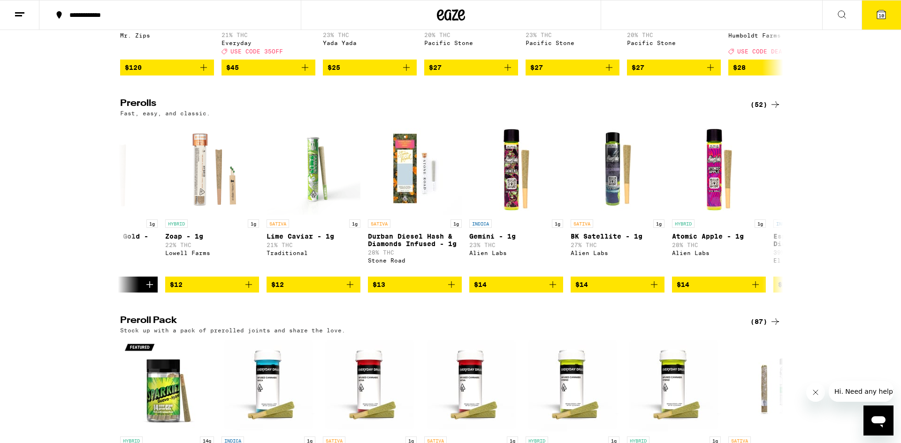
scroll to position [0, 2233]
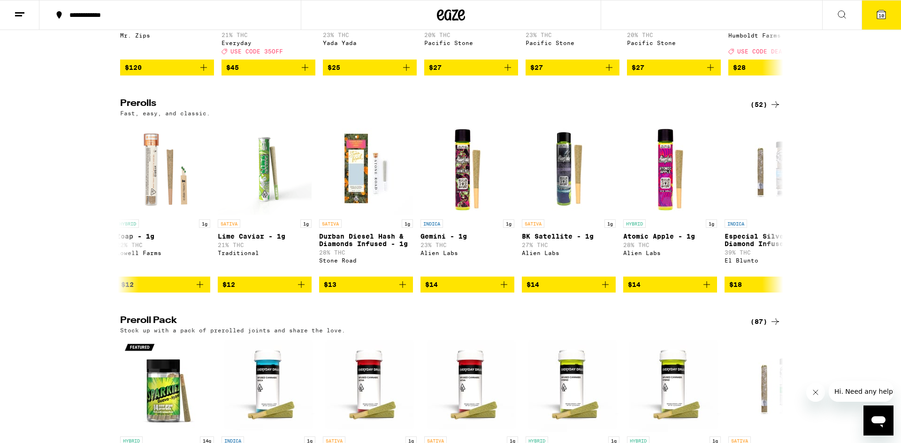
click at [882, 13] on span "10" at bounding box center [881, 16] width 6 height 6
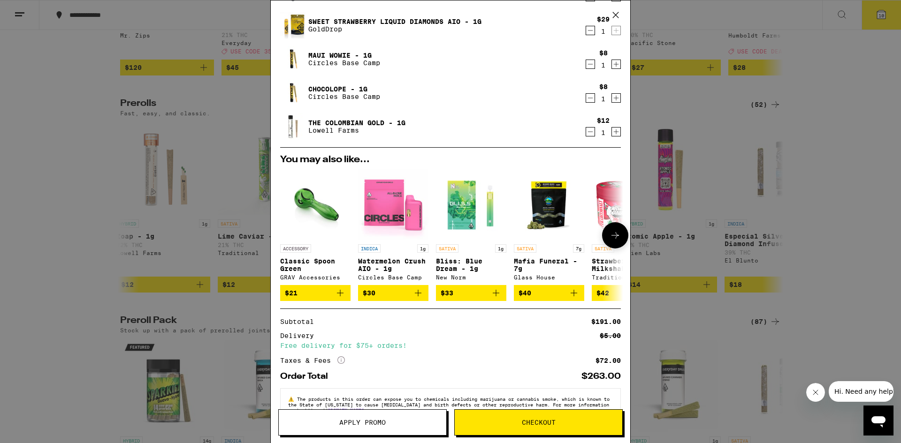
scroll to position [227, 0]
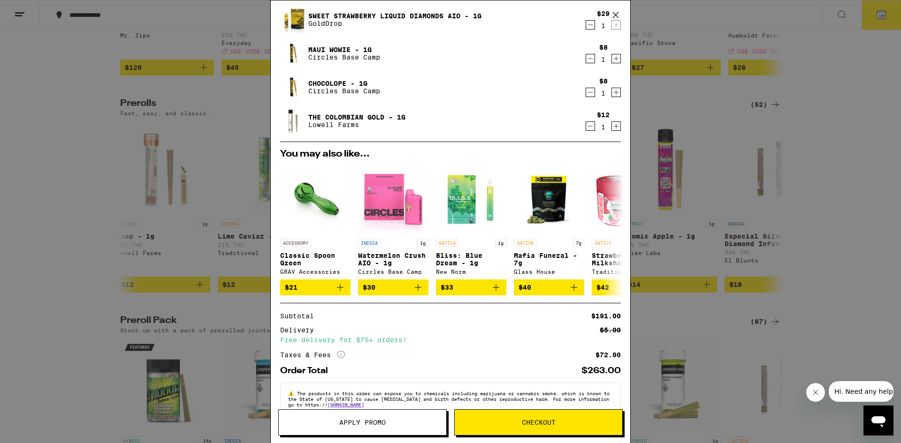
click at [339, 358] on icon "More Info" at bounding box center [341, 355] width 8 height 8
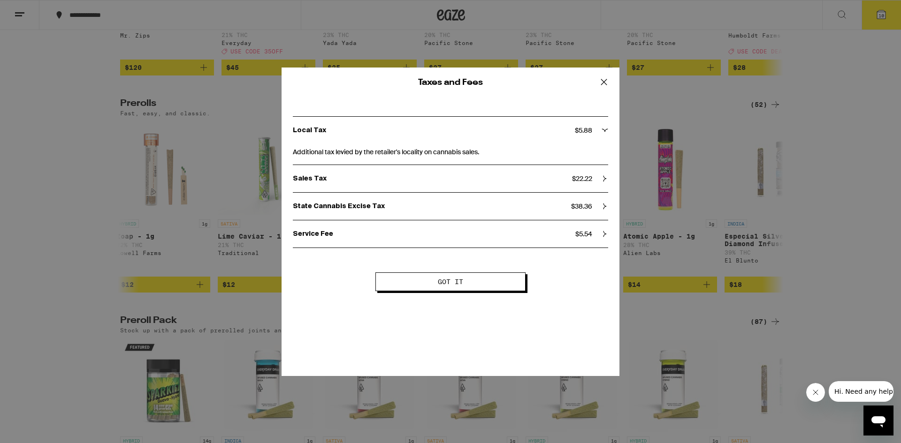
click at [478, 278] on button "Got it" at bounding box center [450, 282] width 150 height 19
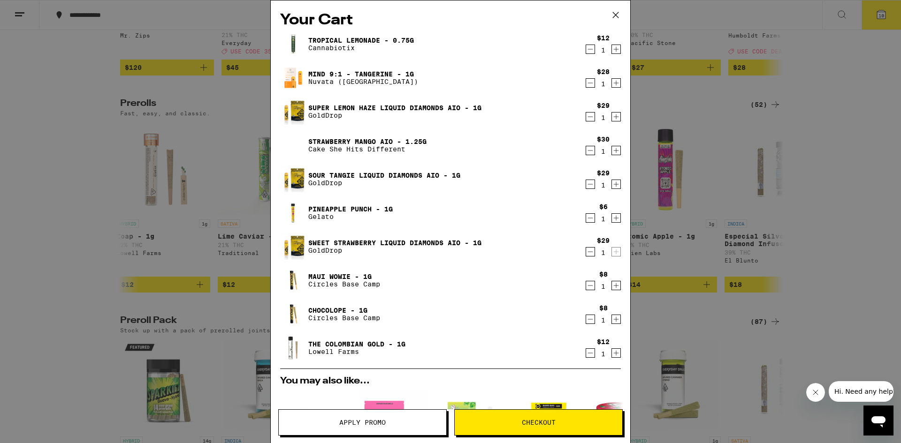
click at [591, 253] on icon "Decrement" at bounding box center [590, 251] width 8 height 11
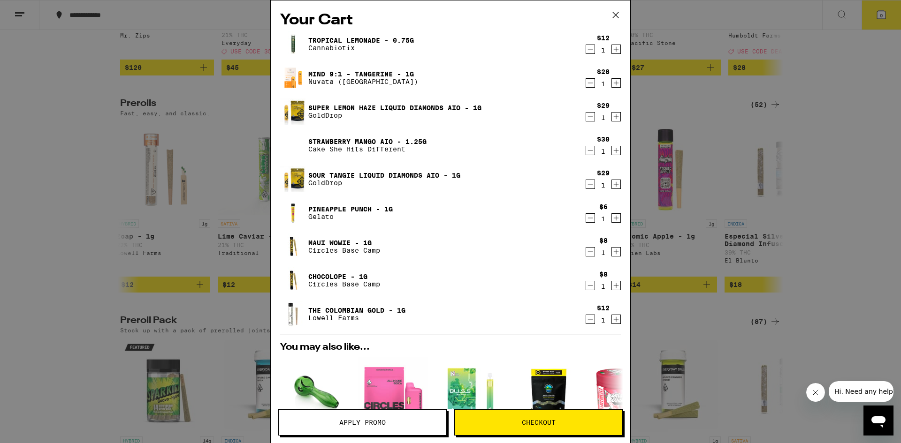
click at [592, 321] on icon "Decrement" at bounding box center [590, 319] width 8 height 11
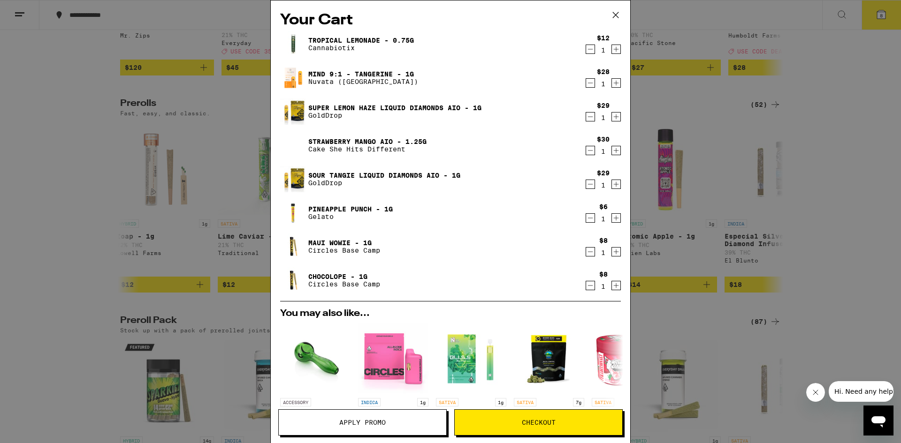
click at [587, 52] on icon "Decrement" at bounding box center [590, 49] width 8 height 11
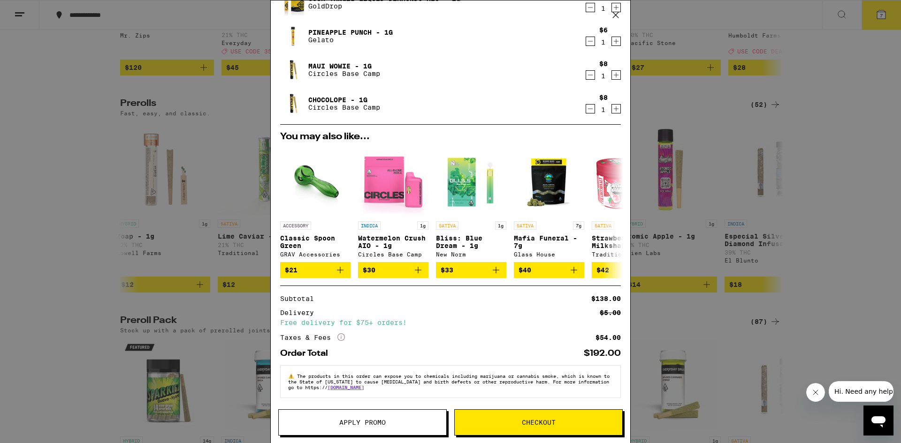
scroll to position [0, 0]
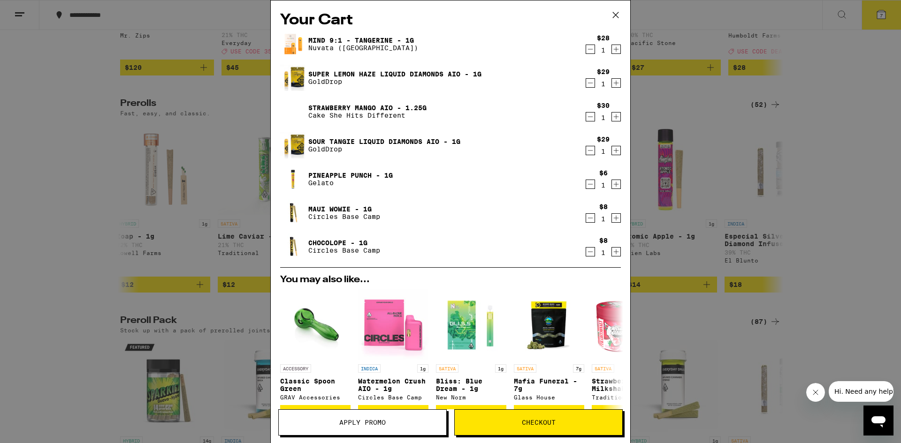
click at [589, 83] on icon "Decrement" at bounding box center [590, 82] width 8 height 11
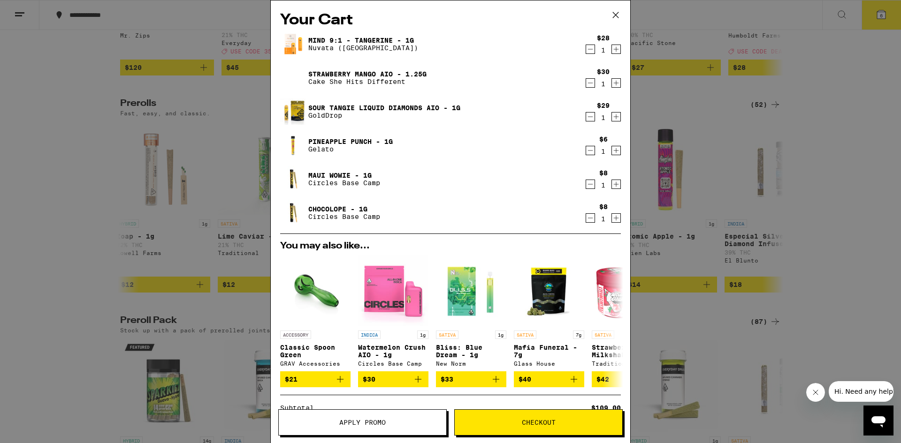
click at [589, 83] on icon "Decrement" at bounding box center [590, 82] width 8 height 11
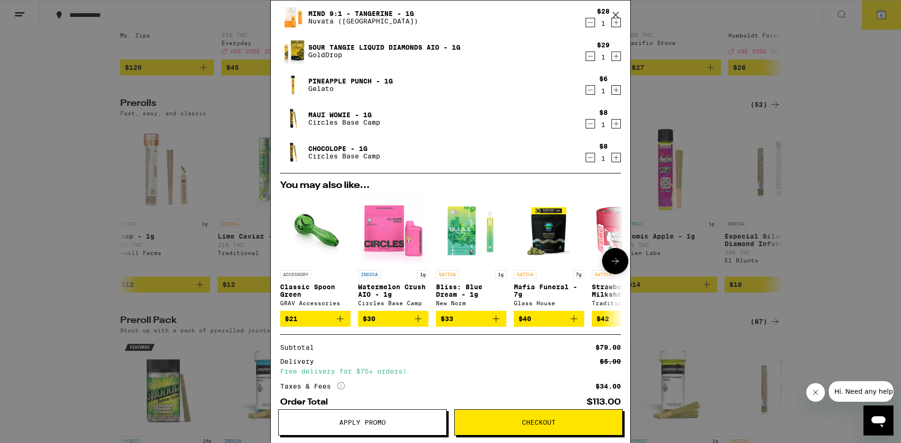
scroll to position [81, 0]
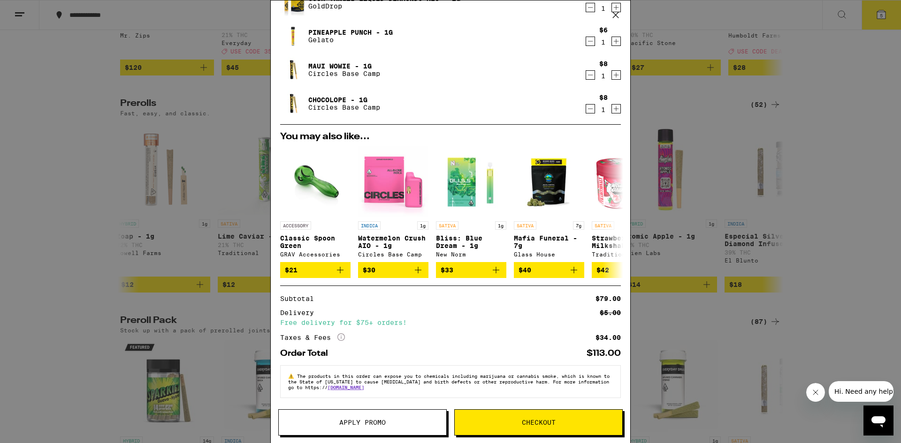
click at [341, 336] on icon at bounding box center [341, 338] width 8 height 8
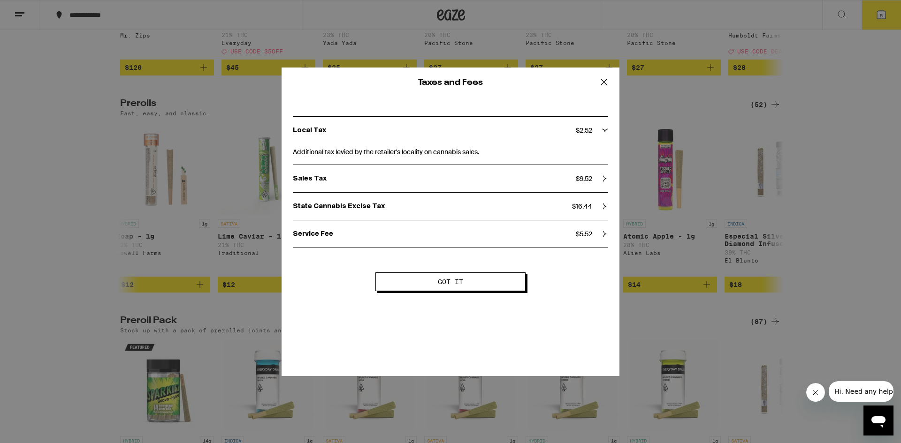
click at [389, 279] on button "Got it" at bounding box center [450, 282] width 150 height 19
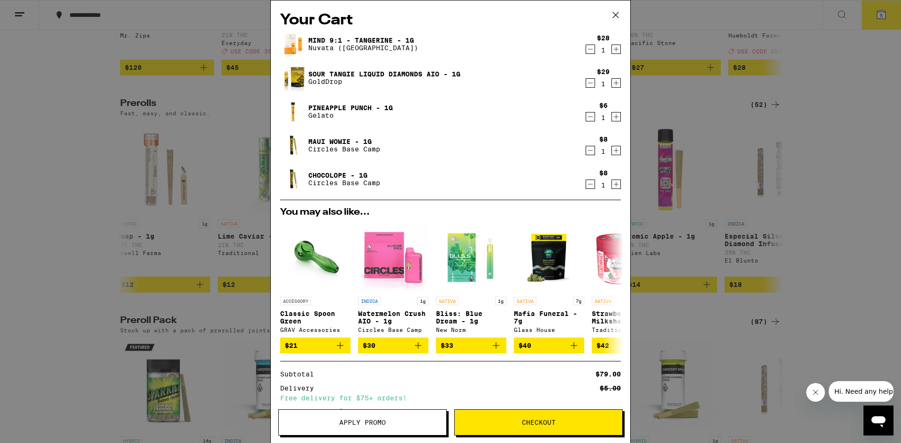
click at [514, 418] on button "Checkout" at bounding box center [538, 422] width 168 height 26
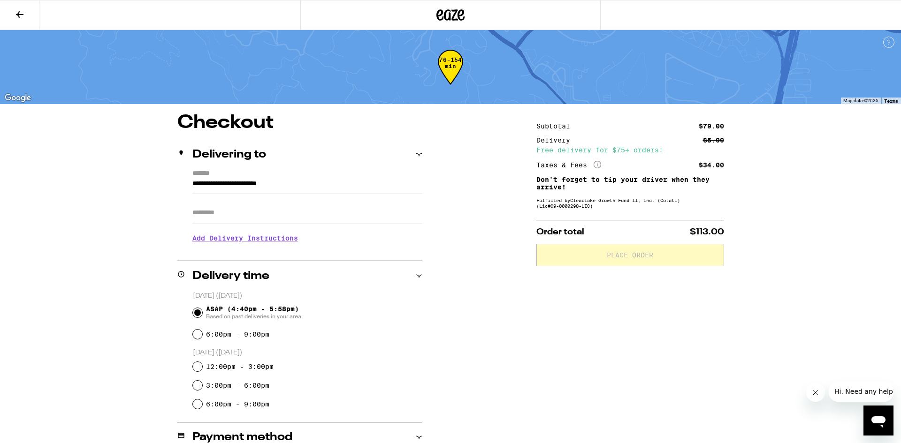
click at [229, 214] on input "Apt/Suite" at bounding box center [307, 213] width 230 height 23
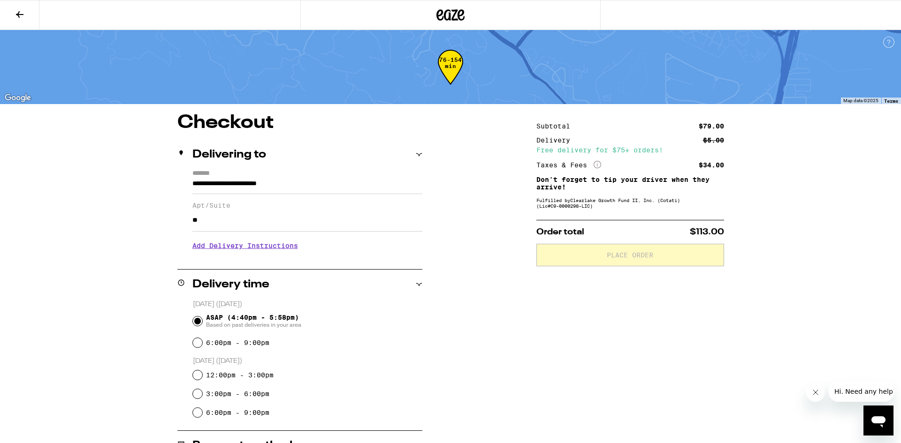
type input "**"
click at [242, 249] on h3 "Add Delivery Instructions" at bounding box center [307, 246] width 230 height 22
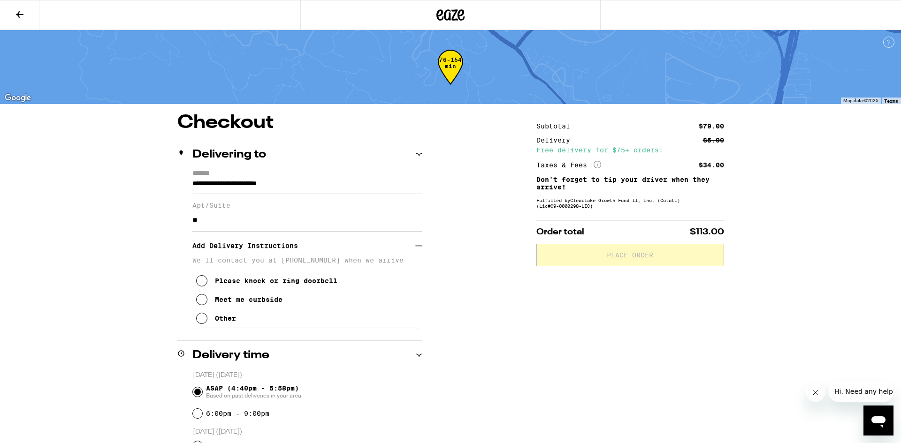
click at [228, 322] on div "Other" at bounding box center [225, 319] width 21 height 8
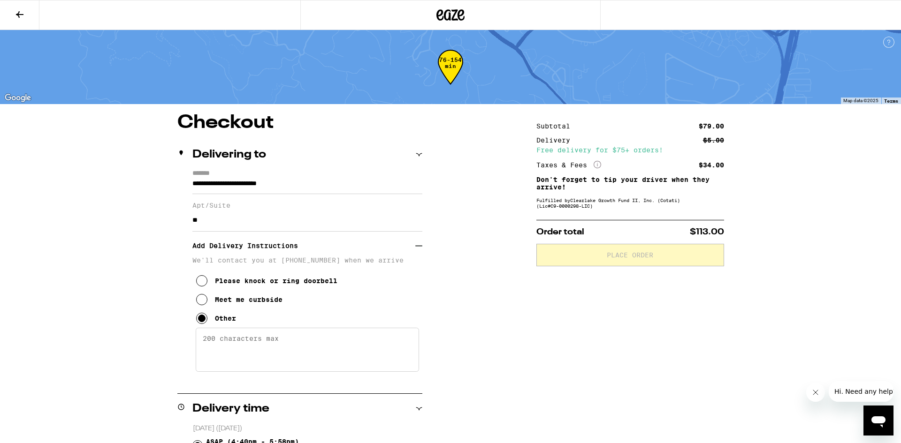
click at [257, 345] on textarea "Enter any other delivery instructions you want driver to know" at bounding box center [307, 350] width 223 height 44
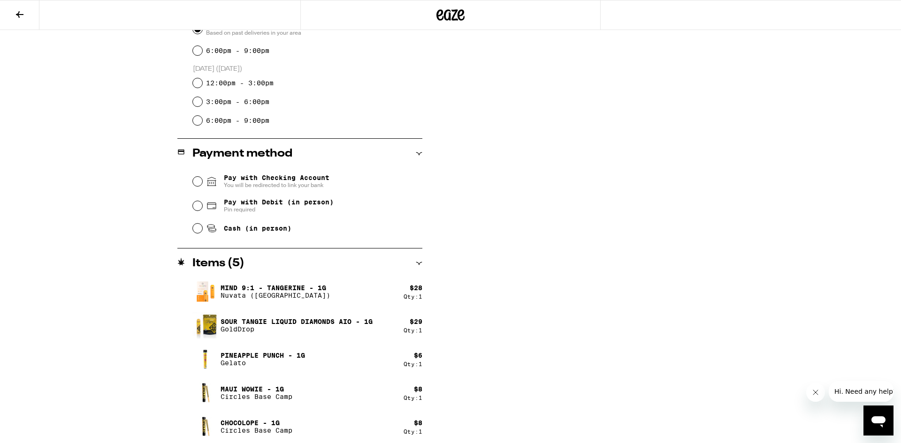
scroll to position [421, 0]
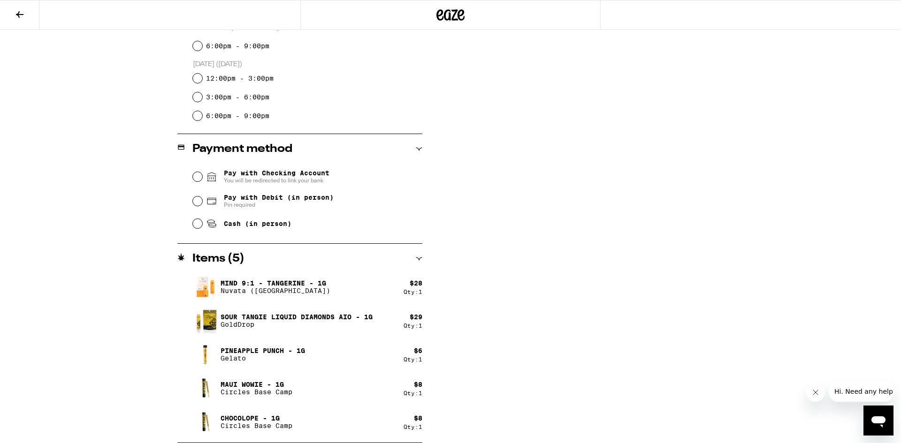
type textarea "I'm on the 2nd floor downstairs in apartment 16 which is at the end of building…"
click at [228, 179] on span "You will be redirected to link your bank" at bounding box center [277, 181] width 106 height 8
click at [202, 179] on input "Pay with Checking Account You will be redirected to link your bank" at bounding box center [197, 176] width 9 height 9
click at [241, 204] on span "Pin required" at bounding box center [279, 205] width 110 height 8
click at [202, 204] on input "Pay with Debit (in person) Pin required" at bounding box center [197, 201] width 9 height 9
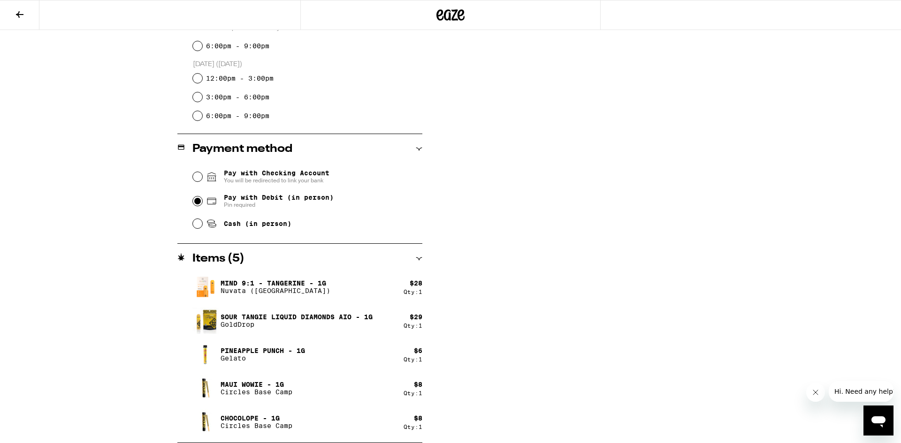
radio input "true"
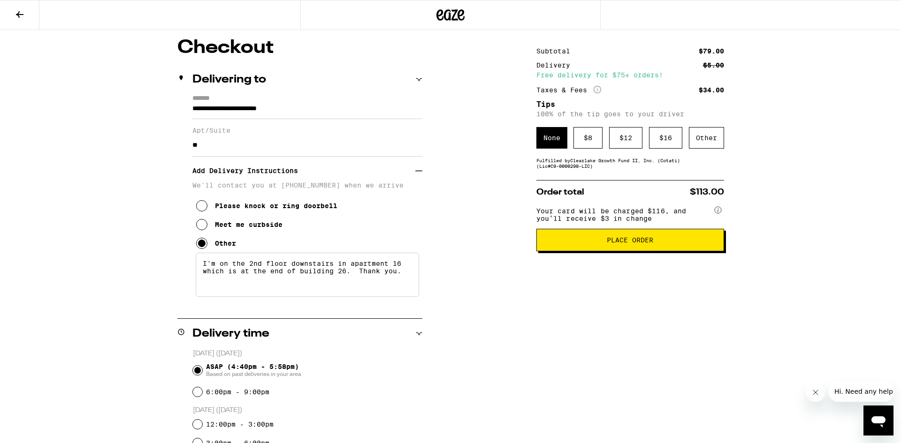
scroll to position [79, 0]
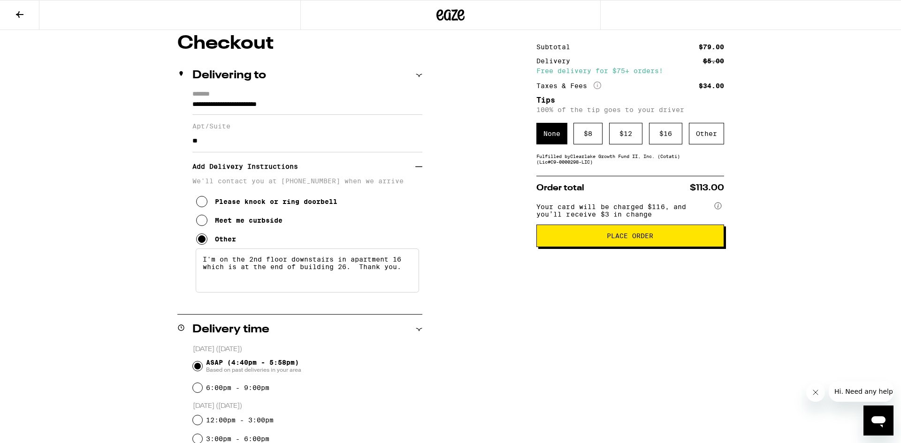
click at [625, 239] on span "Place Order" at bounding box center [630, 236] width 46 height 7
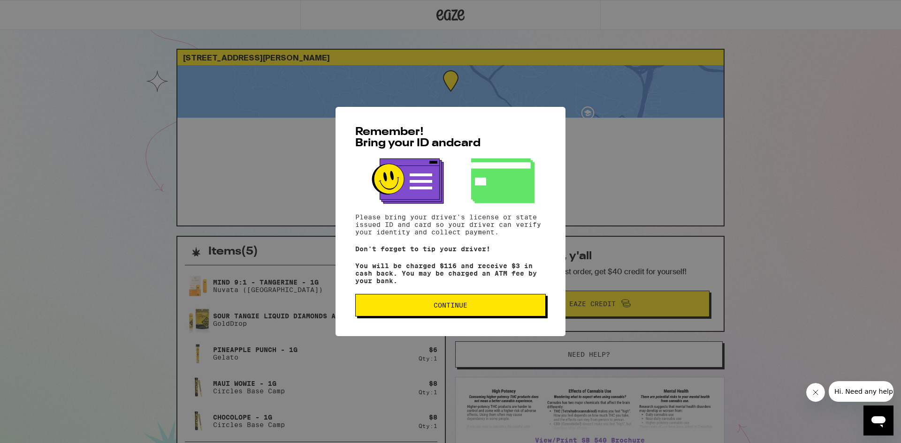
click at [449, 298] on button "Continue" at bounding box center [450, 305] width 190 height 23
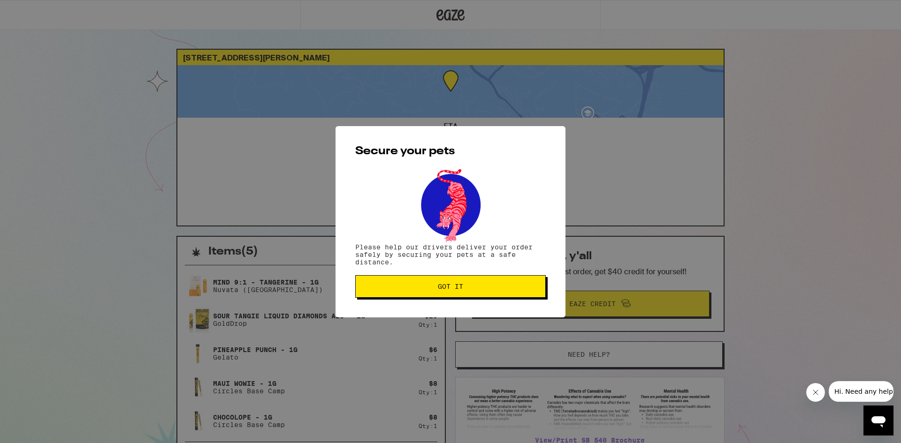
click at [448, 290] on span "Got it" at bounding box center [450, 286] width 25 height 7
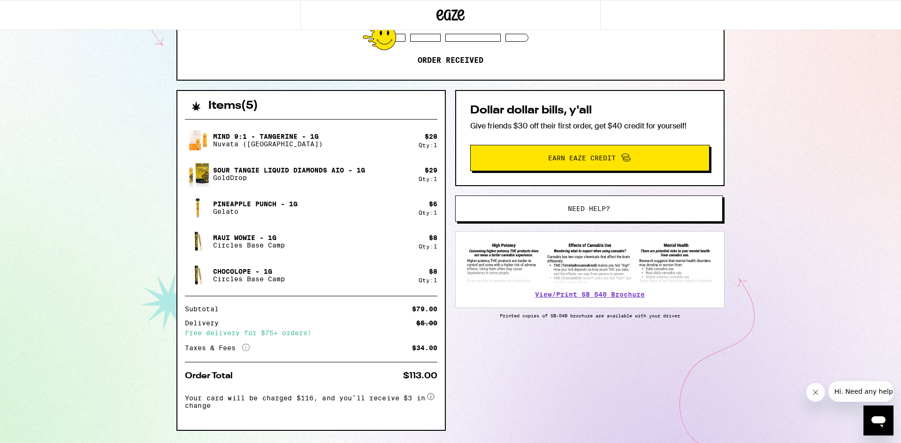
scroll to position [147, 0]
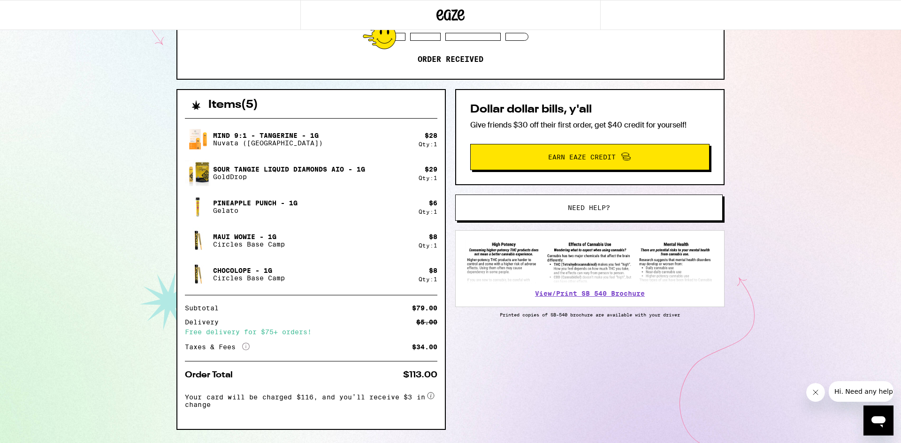
click at [552, 154] on span "Earn Eaze Credit" at bounding box center [582, 157] width 68 height 7
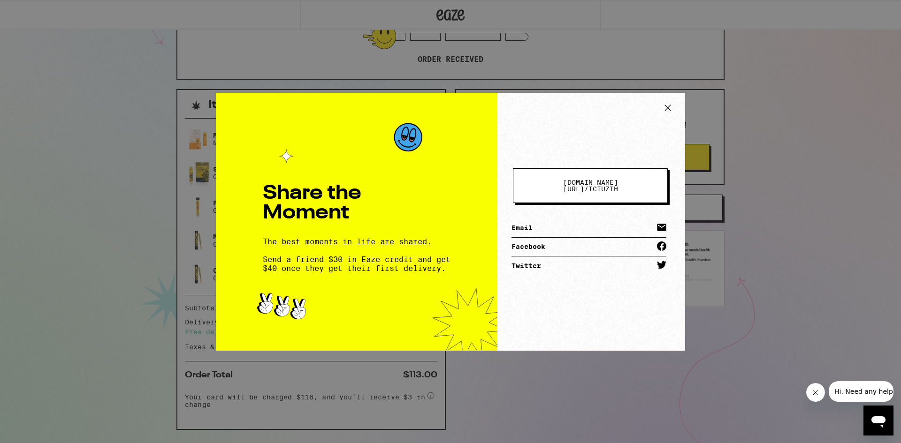
click at [541, 224] on link "Email" at bounding box center [588, 228] width 155 height 19
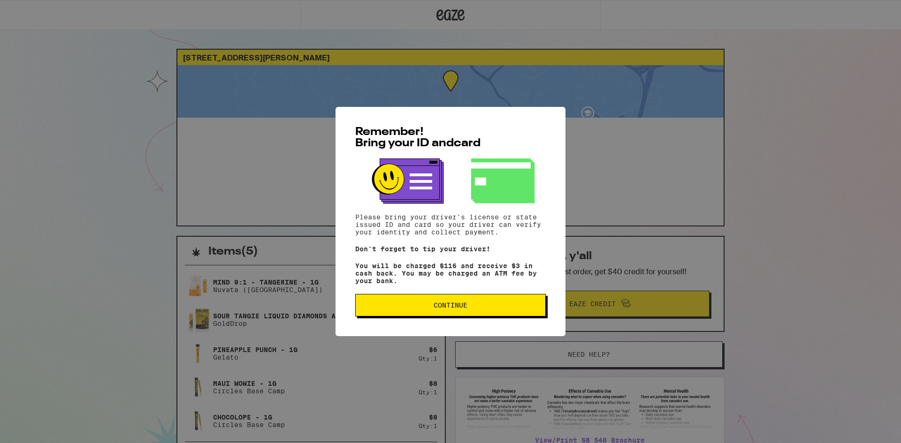
click at [440, 306] on span "Continue" at bounding box center [450, 305] width 34 height 7
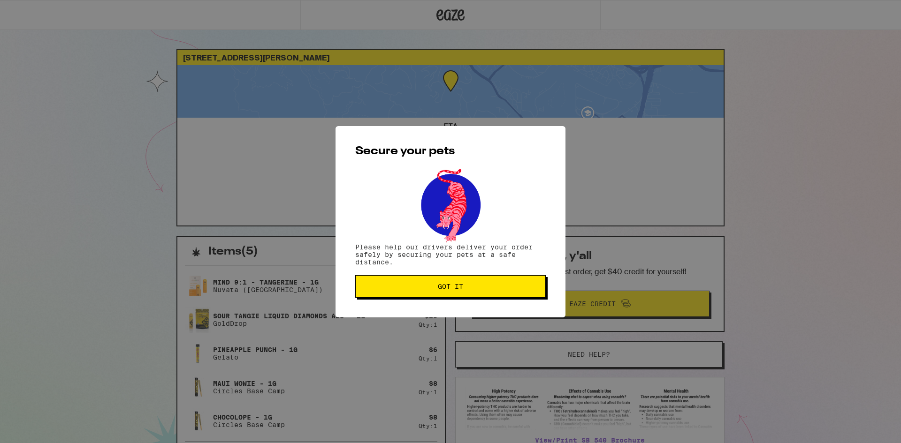
click at [446, 289] on span "Got it" at bounding box center [450, 286] width 25 height 7
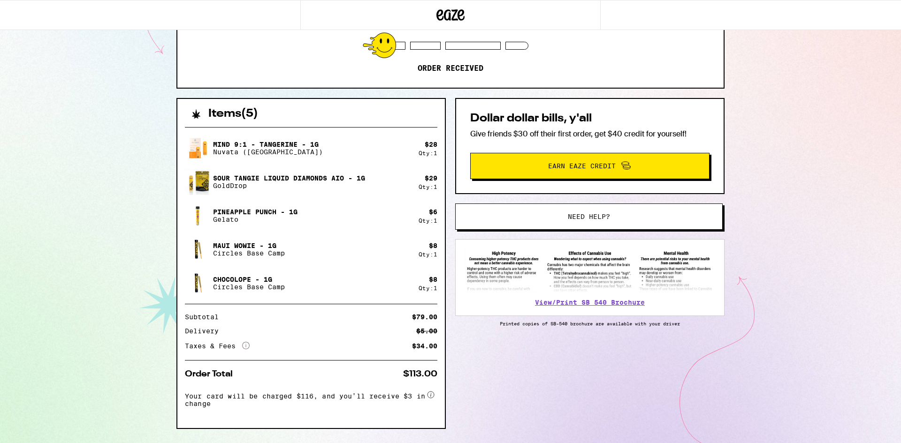
scroll to position [148, 0]
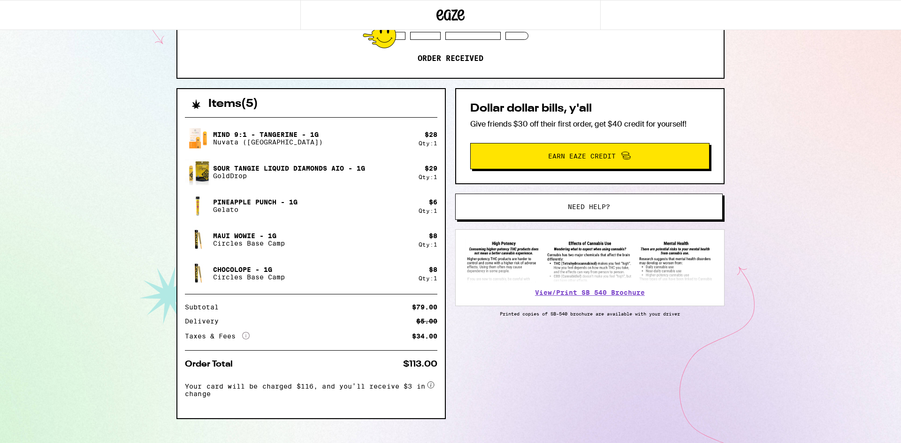
click at [245, 337] on icon "More Info" at bounding box center [246, 336] width 8 height 8
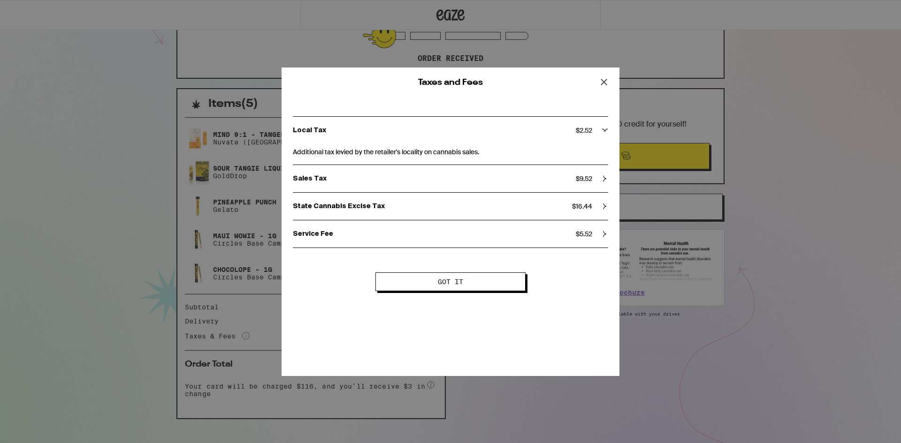
click at [602, 82] on icon at bounding box center [604, 82] width 14 height 14
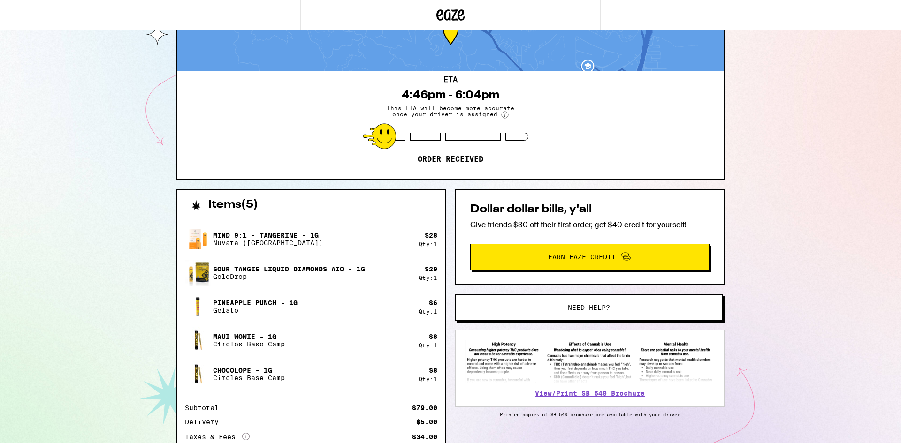
scroll to position [0, 0]
